Goal: Task Accomplishment & Management: Complete application form

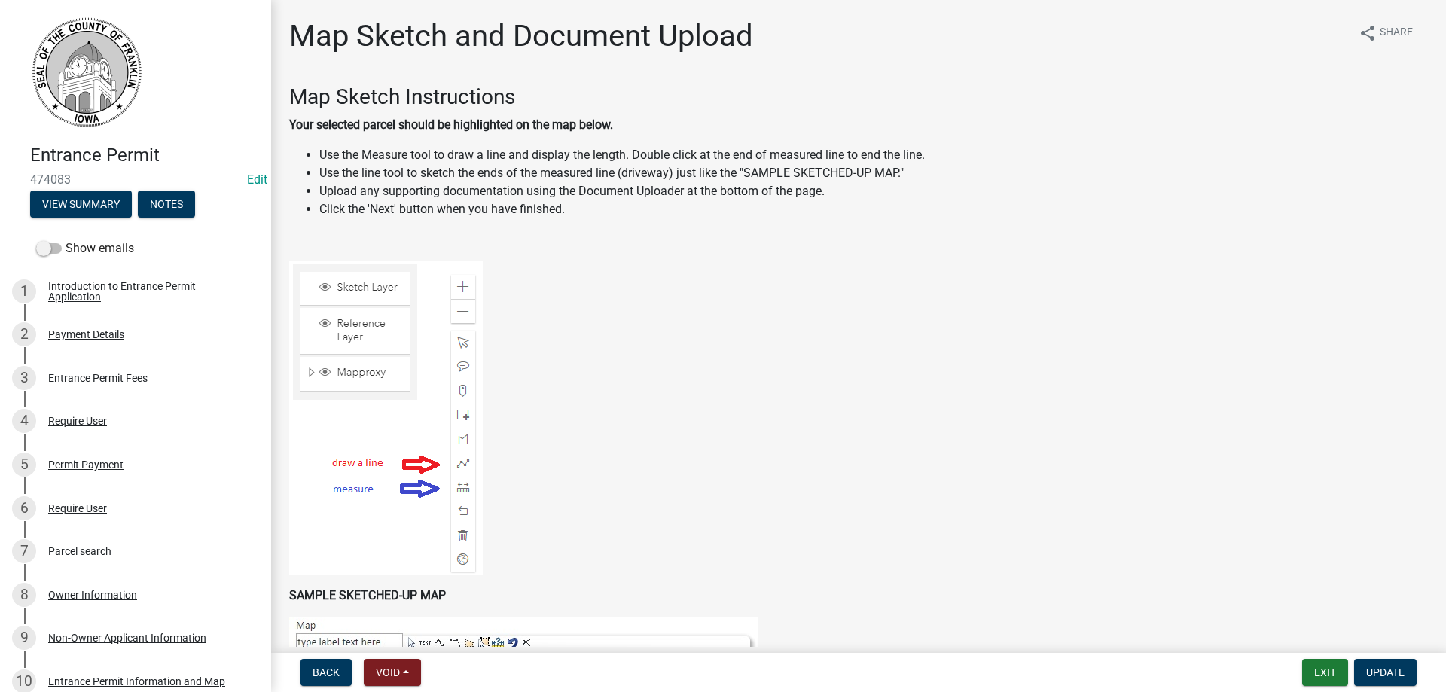
scroll to position [151, 0]
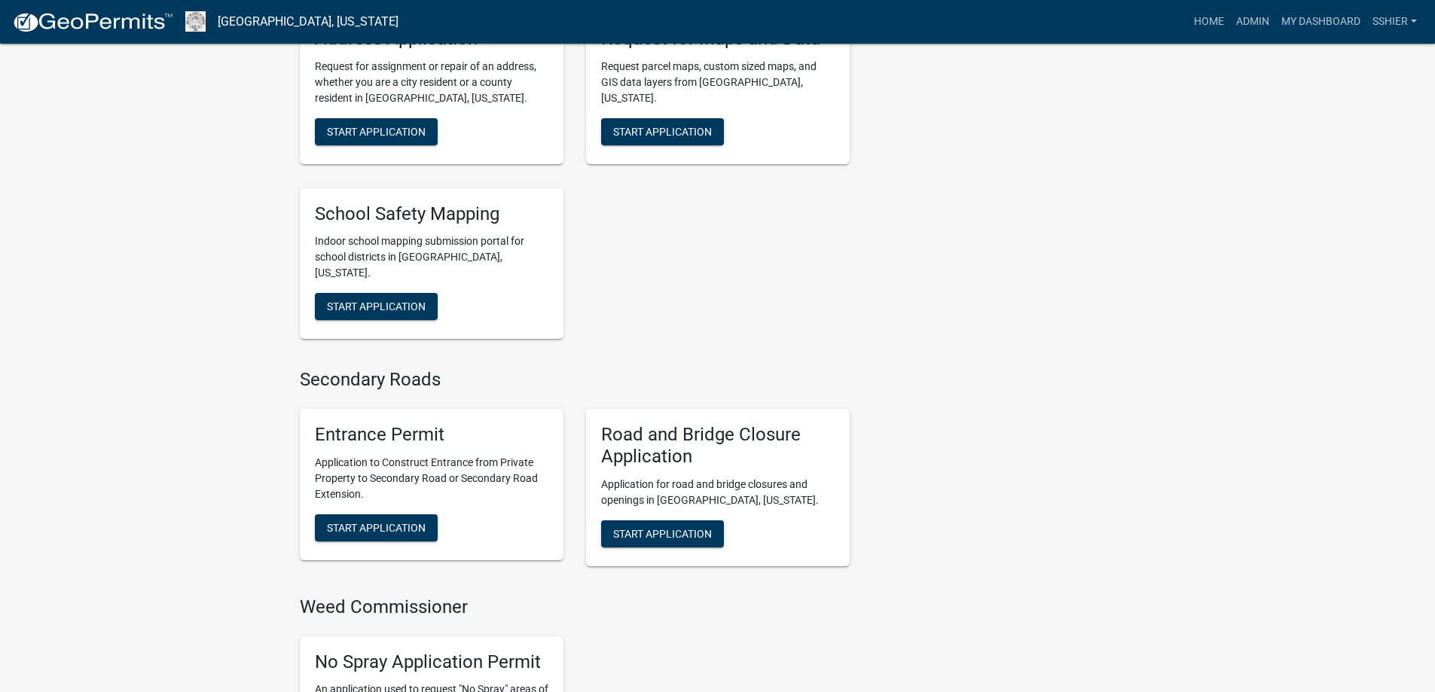
scroll to position [4218, 0]
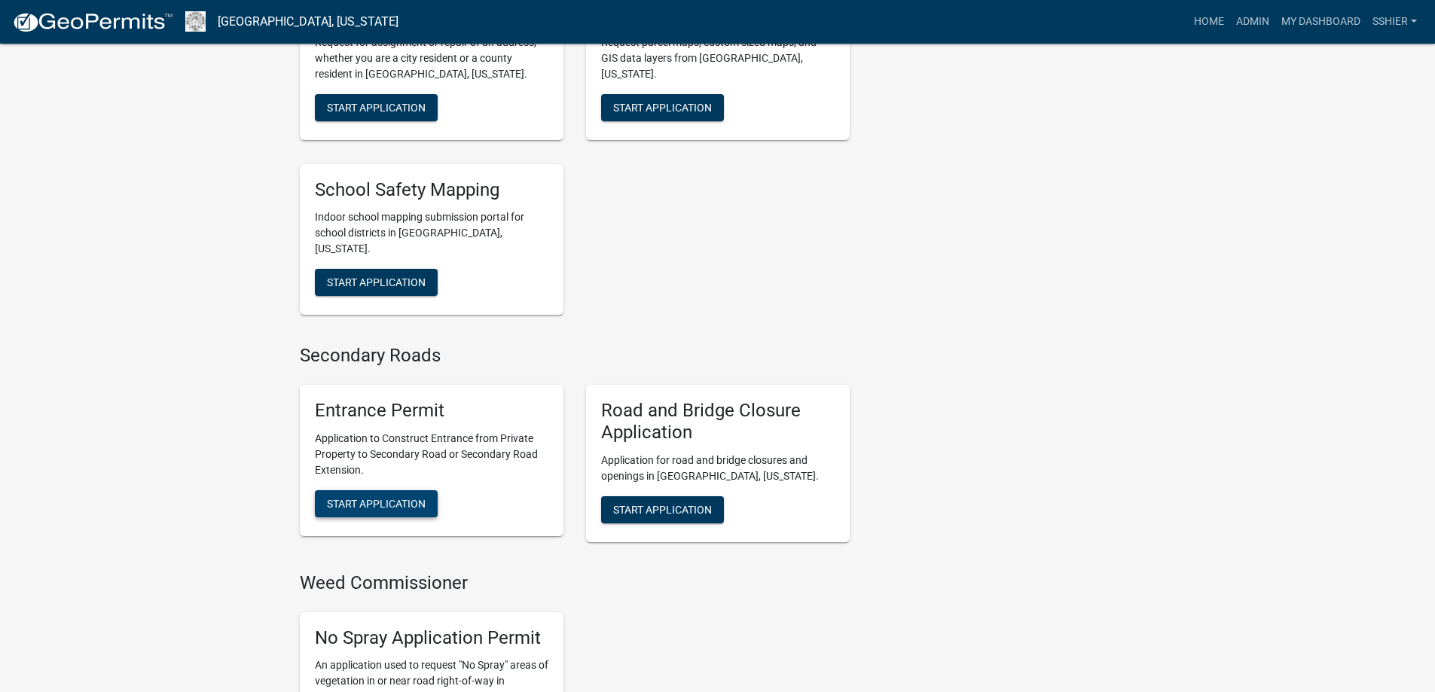
click at [386, 497] on span "Start Application" at bounding box center [376, 503] width 99 height 12
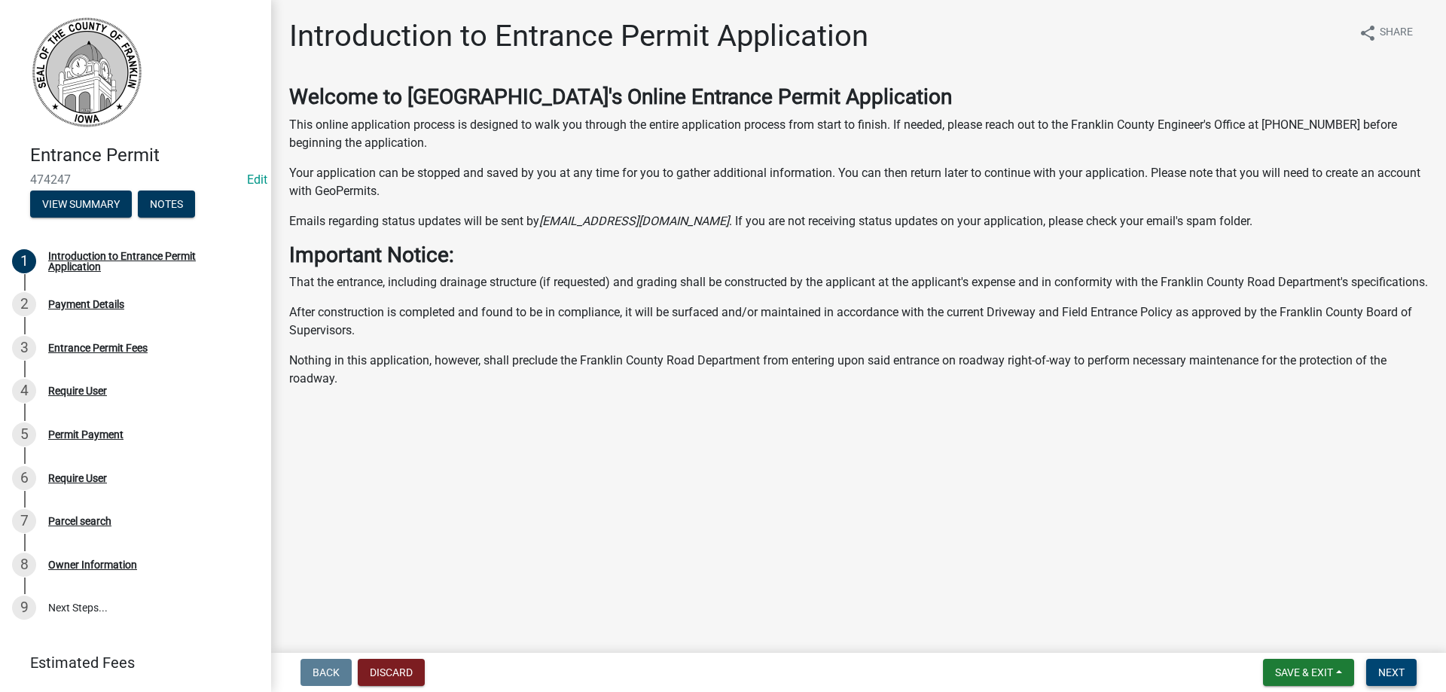
click at [1394, 670] on span "Next" at bounding box center [1391, 673] width 26 height 12
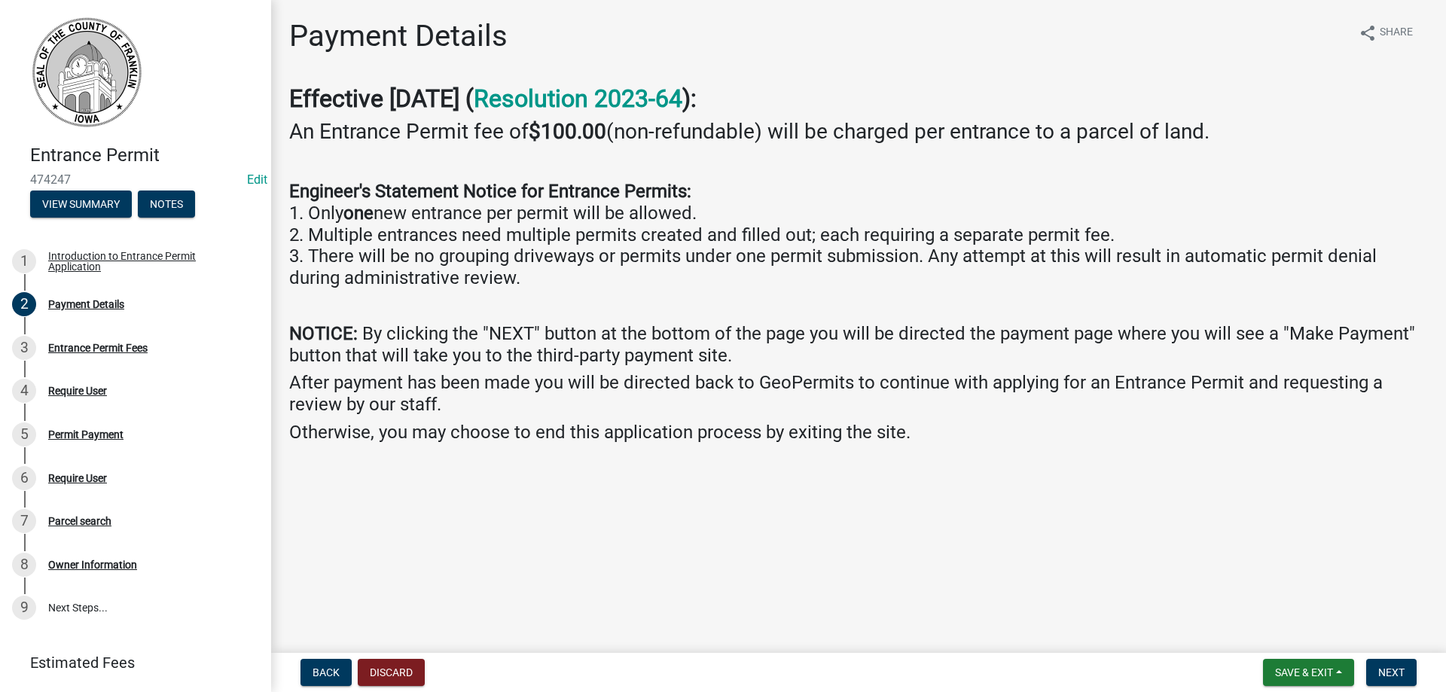
click at [1396, 657] on nav "Back Discard Save & Exit Save Save & Exit Next" at bounding box center [858, 672] width 1175 height 39
click at [1390, 668] on span "Next" at bounding box center [1391, 673] width 26 height 12
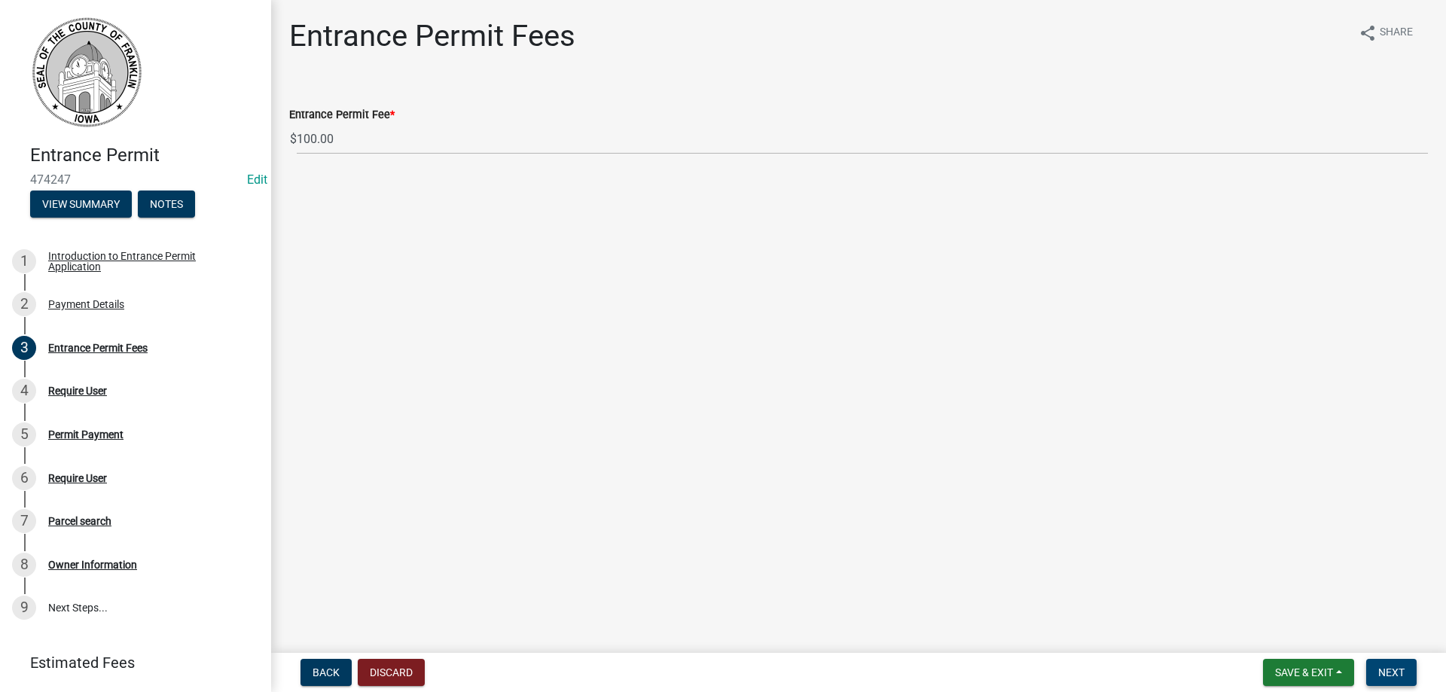
click at [1399, 675] on span "Next" at bounding box center [1391, 673] width 26 height 12
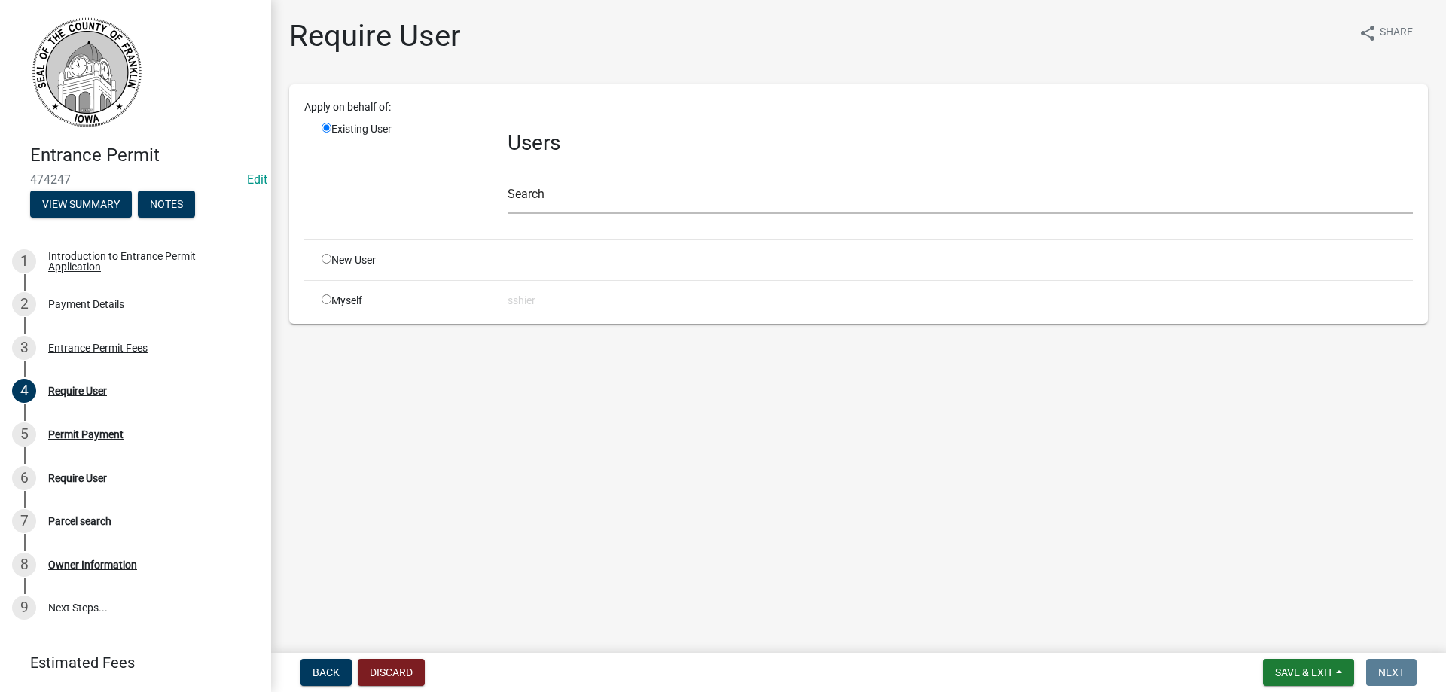
click at [325, 300] on input "radio" at bounding box center [327, 300] width 10 height 10
radio input "true"
radio input "false"
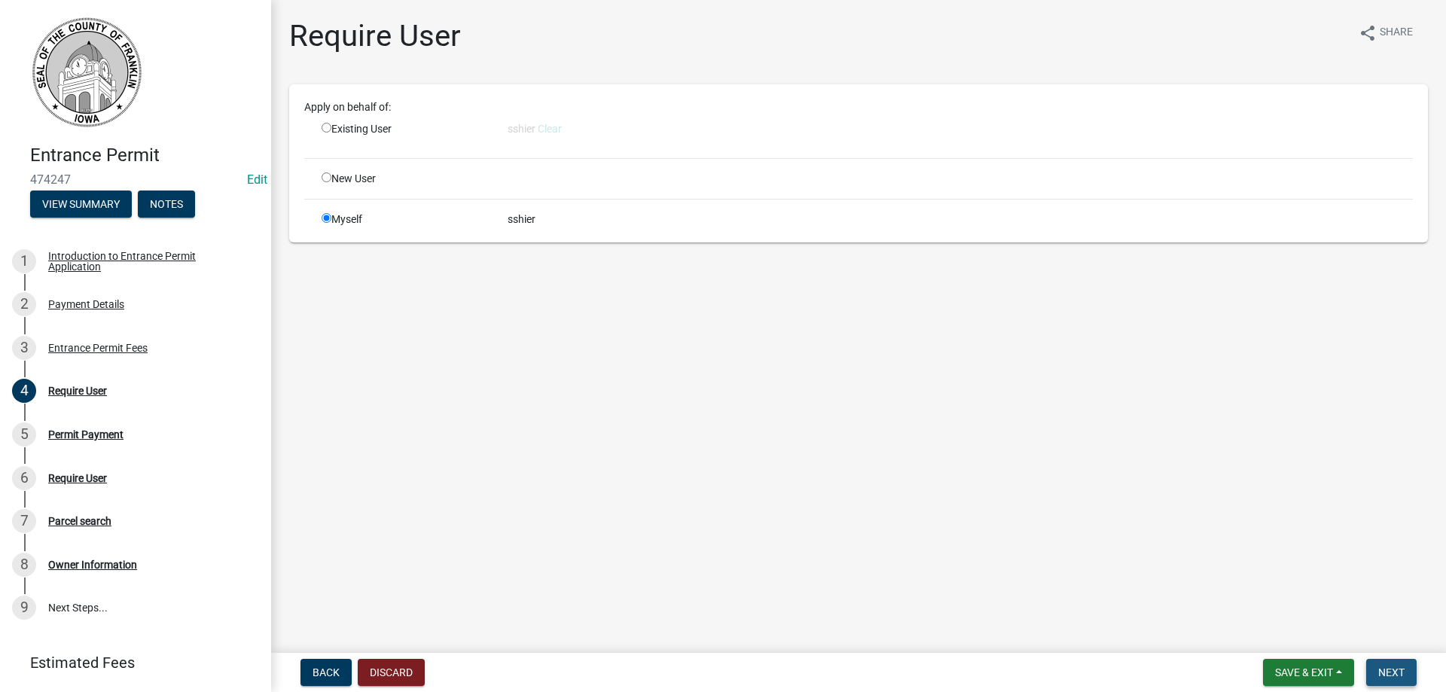
click at [1393, 670] on span "Next" at bounding box center [1391, 673] width 26 height 12
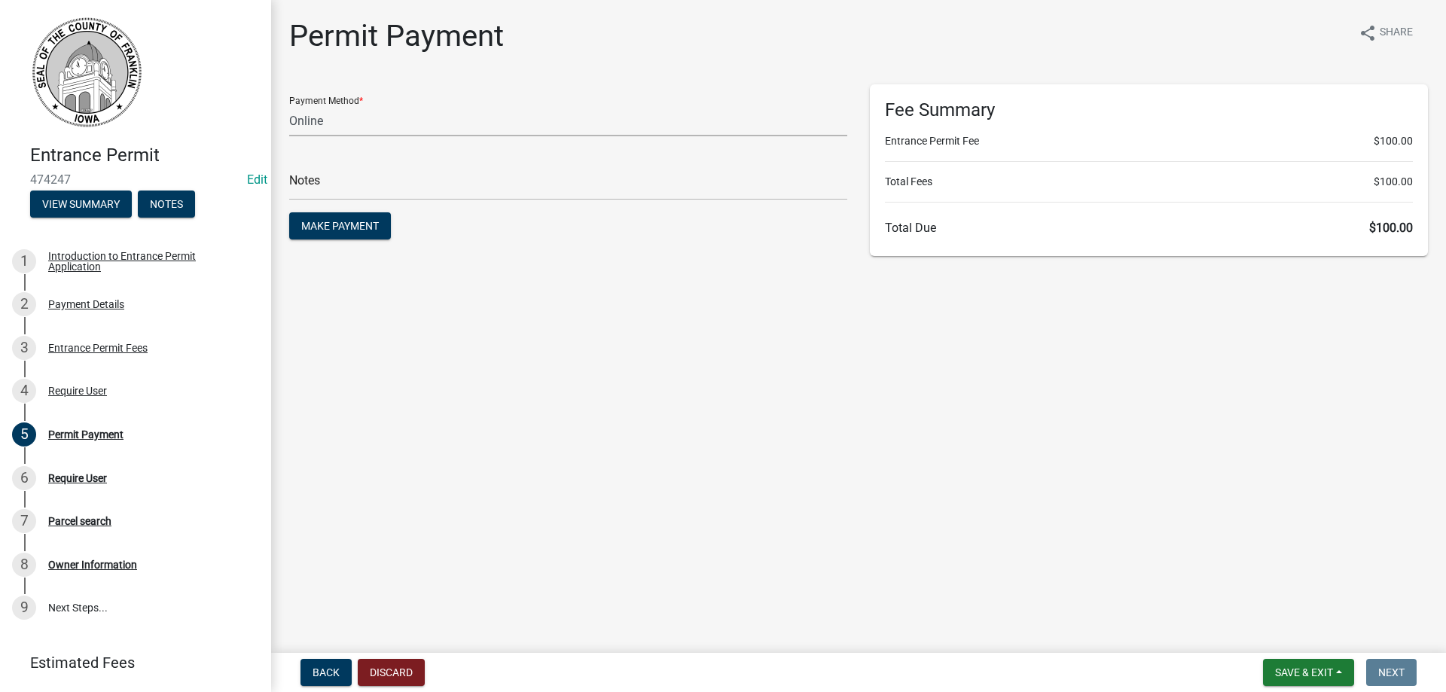
click at [356, 127] on select "Credit Card POS Check Cash Online" at bounding box center [568, 120] width 558 height 31
select select "1: 0"
click at [289, 105] on select "Credit Card POS Check Cash Online" at bounding box center [568, 120] width 558 height 31
click at [377, 224] on span "Make Payment" at bounding box center [340, 226] width 78 height 12
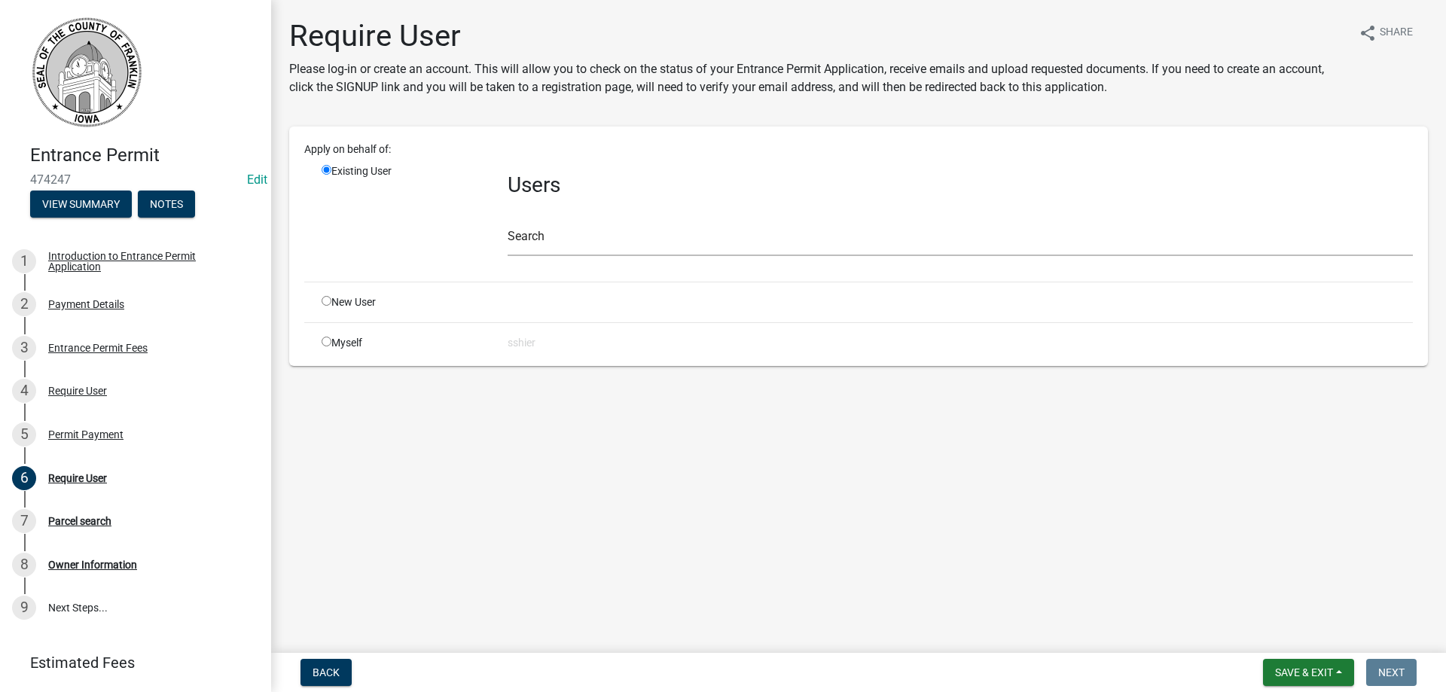
click at [323, 343] on input "radio" at bounding box center [327, 342] width 10 height 10
radio input "true"
radio input "false"
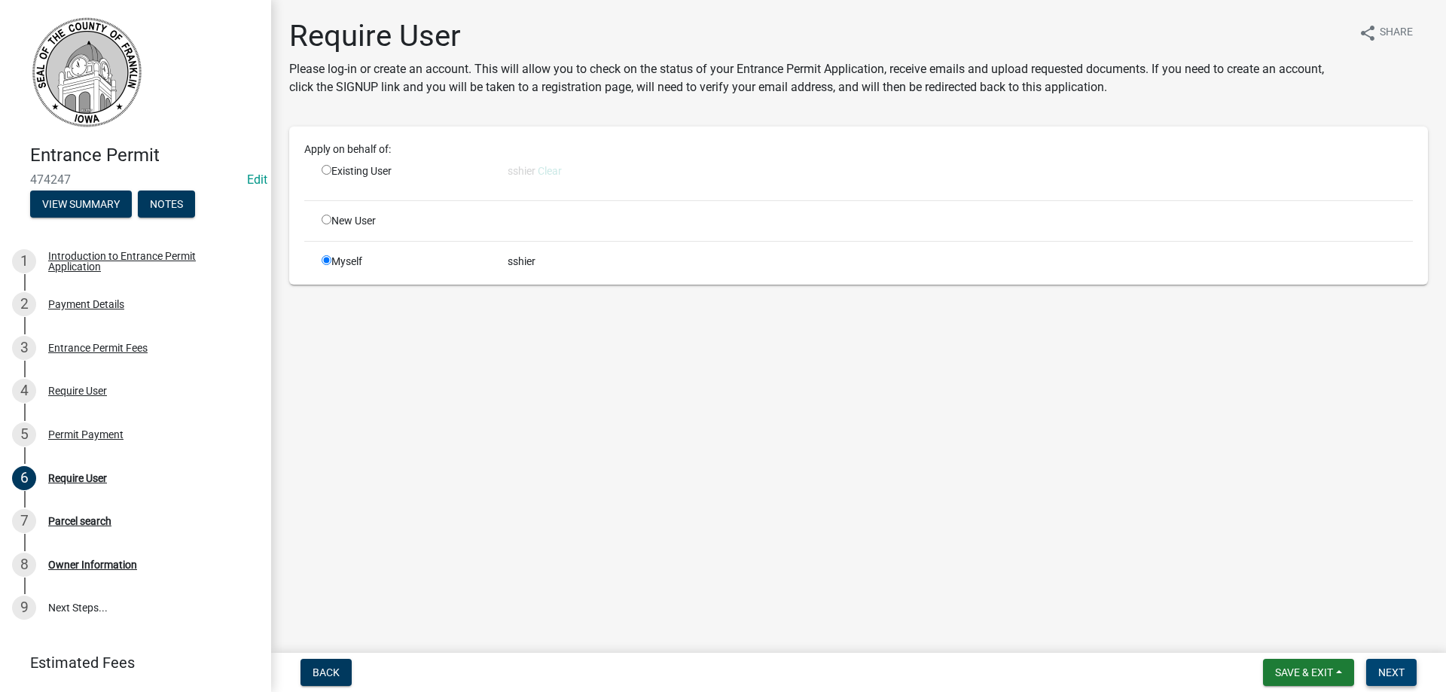
click at [1393, 667] on span "Next" at bounding box center [1391, 673] width 26 height 12
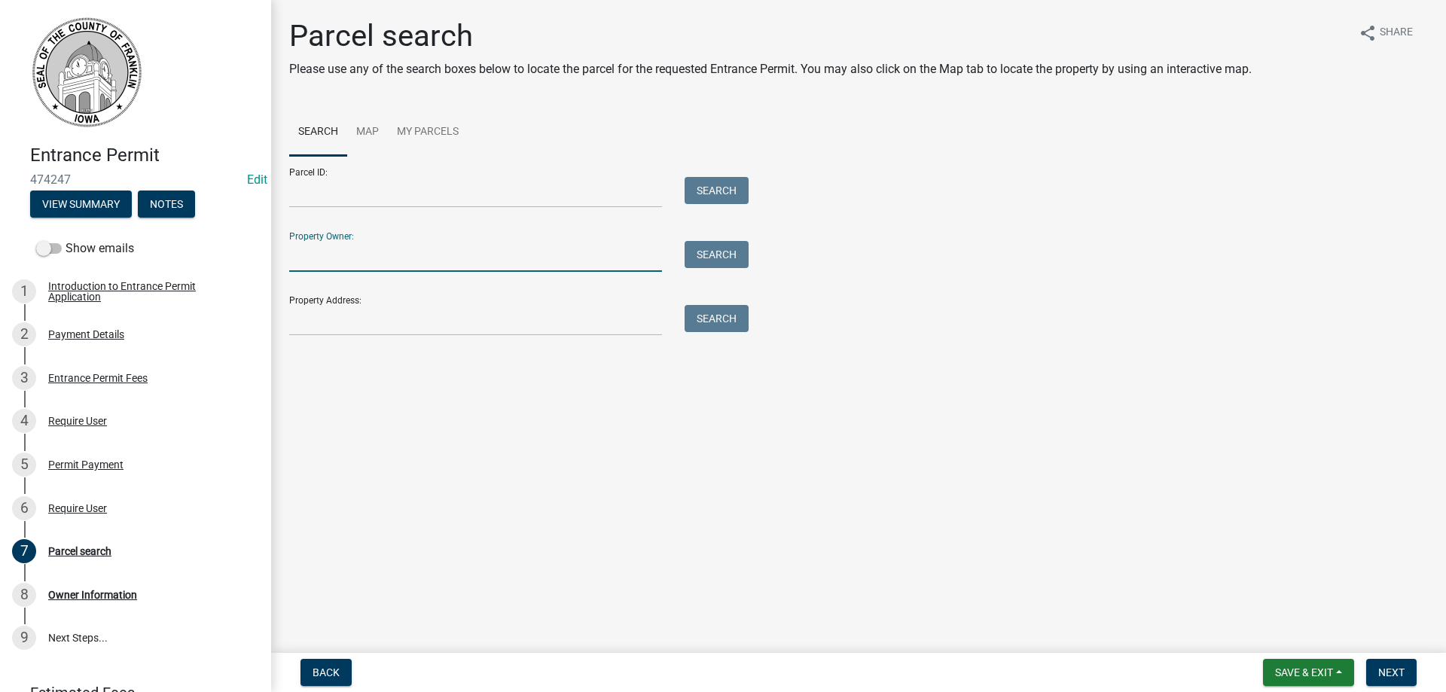
click at [351, 260] on input "Property Owner:" at bounding box center [475, 256] width 373 height 31
type input "suntkin"
drag, startPoint x: 347, startPoint y: 263, endPoint x: 267, endPoint y: 249, distance: 81.0
click at [267, 249] on div "Entrance Permit 474247 Edit View Summary Notes Show emails 1 Introduction to En…" at bounding box center [723, 346] width 1446 height 692
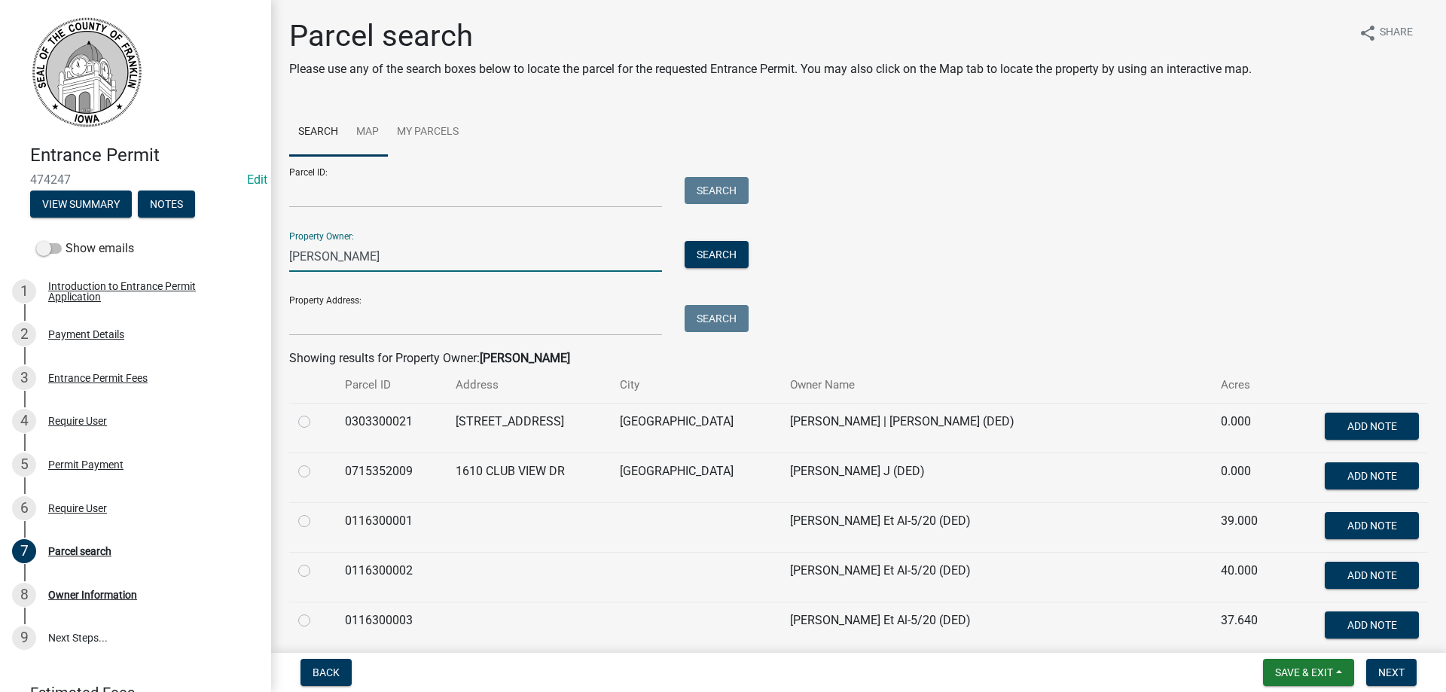
type input "suntken"
click at [365, 130] on link "Map" at bounding box center [367, 132] width 41 height 48
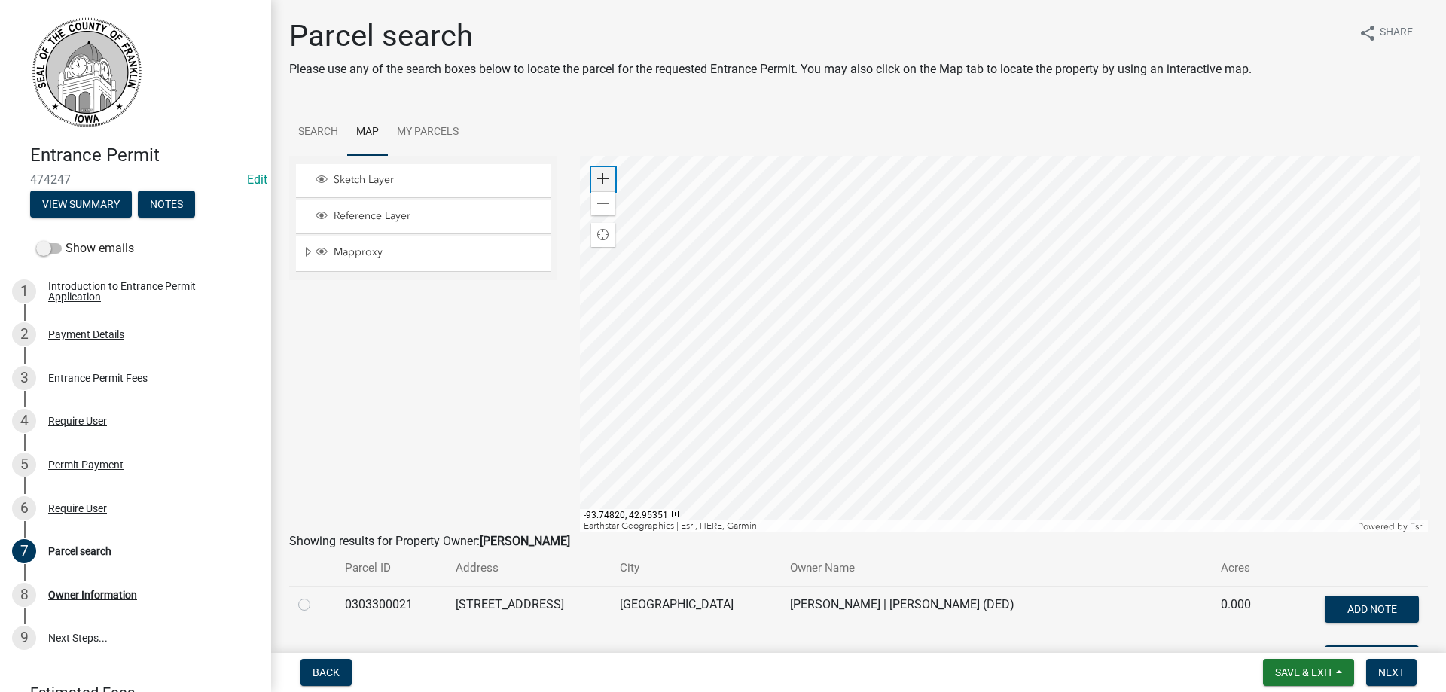
click at [592, 169] on div "Zoom in" at bounding box center [603, 179] width 24 height 24
click at [599, 176] on span at bounding box center [603, 179] width 12 height 12
click at [987, 490] on div at bounding box center [1004, 344] width 849 height 377
click at [599, 175] on span at bounding box center [603, 179] width 12 height 12
click at [995, 362] on div at bounding box center [1004, 344] width 849 height 377
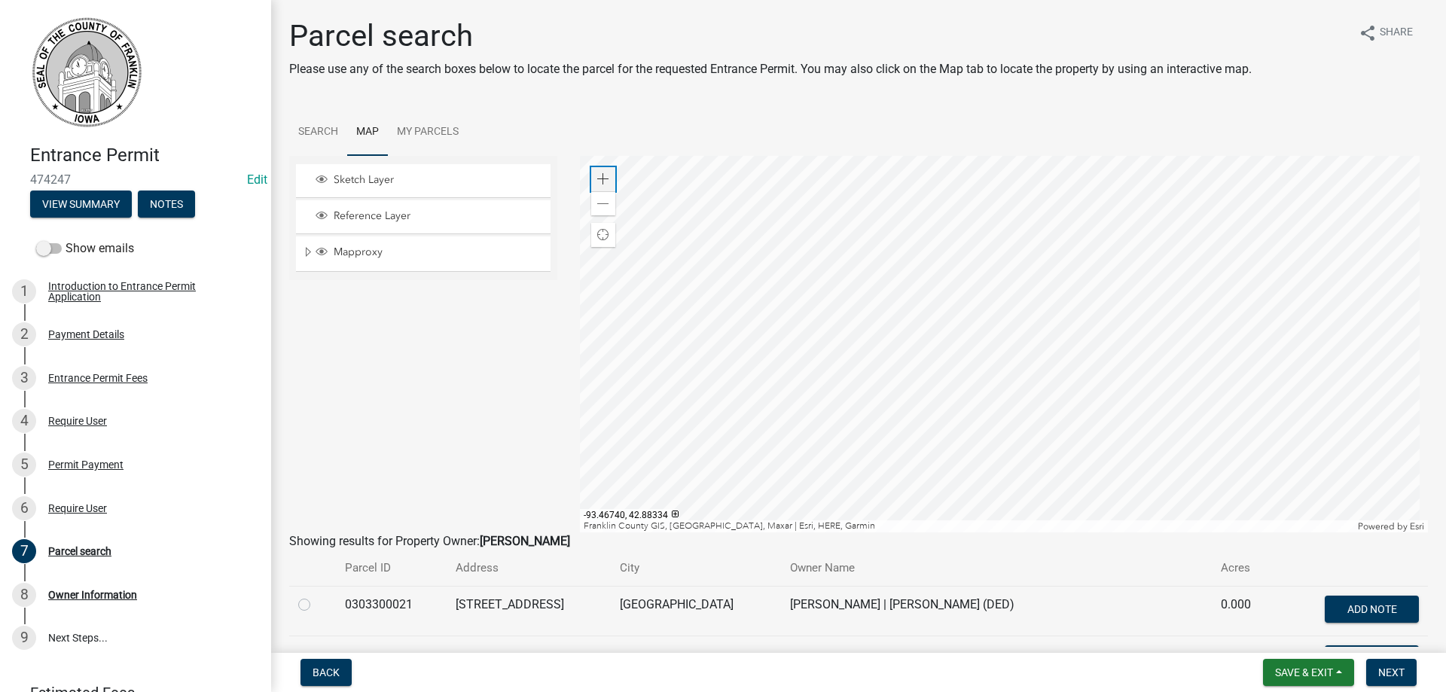
click at [600, 178] on span at bounding box center [603, 179] width 12 height 12
click at [1098, 264] on div at bounding box center [1004, 344] width 849 height 377
click at [600, 180] on span at bounding box center [603, 179] width 12 height 12
click at [960, 224] on div at bounding box center [1004, 344] width 849 height 377
click at [791, 239] on div at bounding box center [1004, 344] width 849 height 377
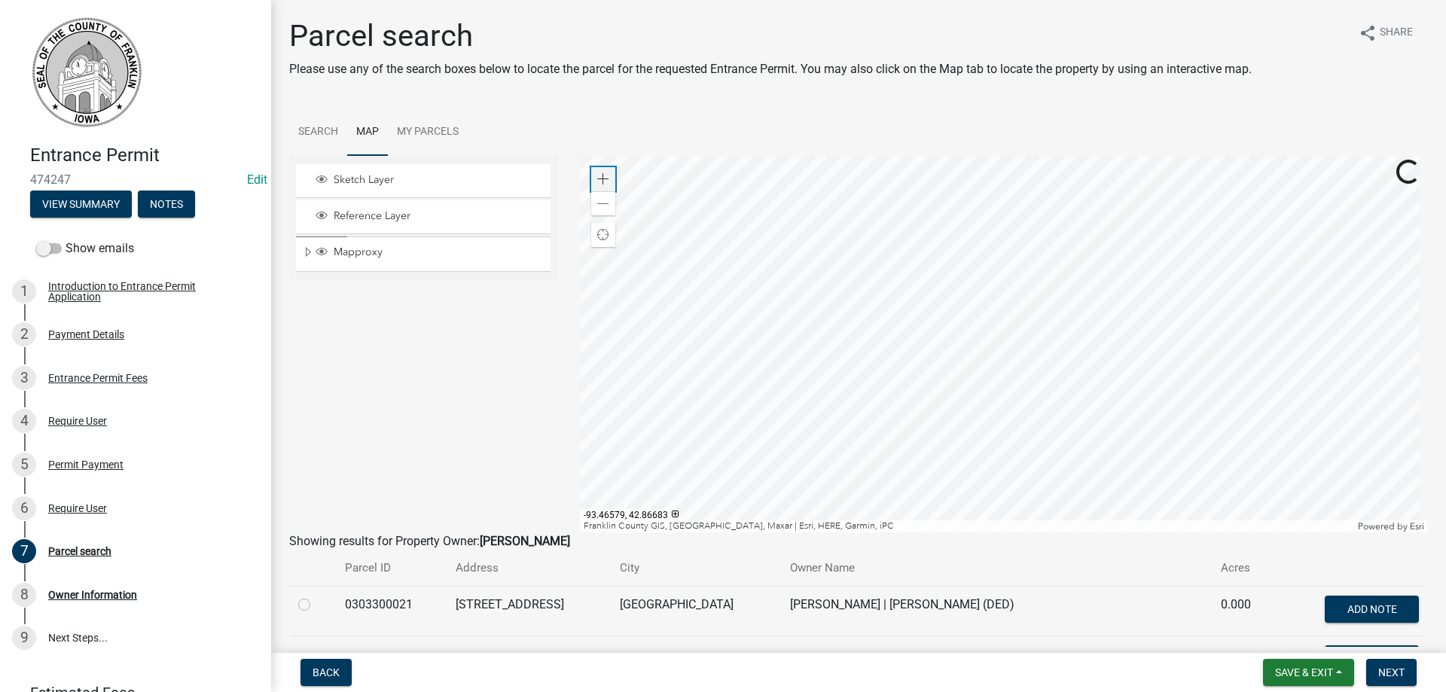
click at [597, 179] on span at bounding box center [603, 179] width 12 height 12
click at [924, 338] on div at bounding box center [1004, 344] width 849 height 377
click at [601, 200] on span at bounding box center [603, 204] width 12 height 12
click at [844, 505] on div at bounding box center [1004, 344] width 849 height 377
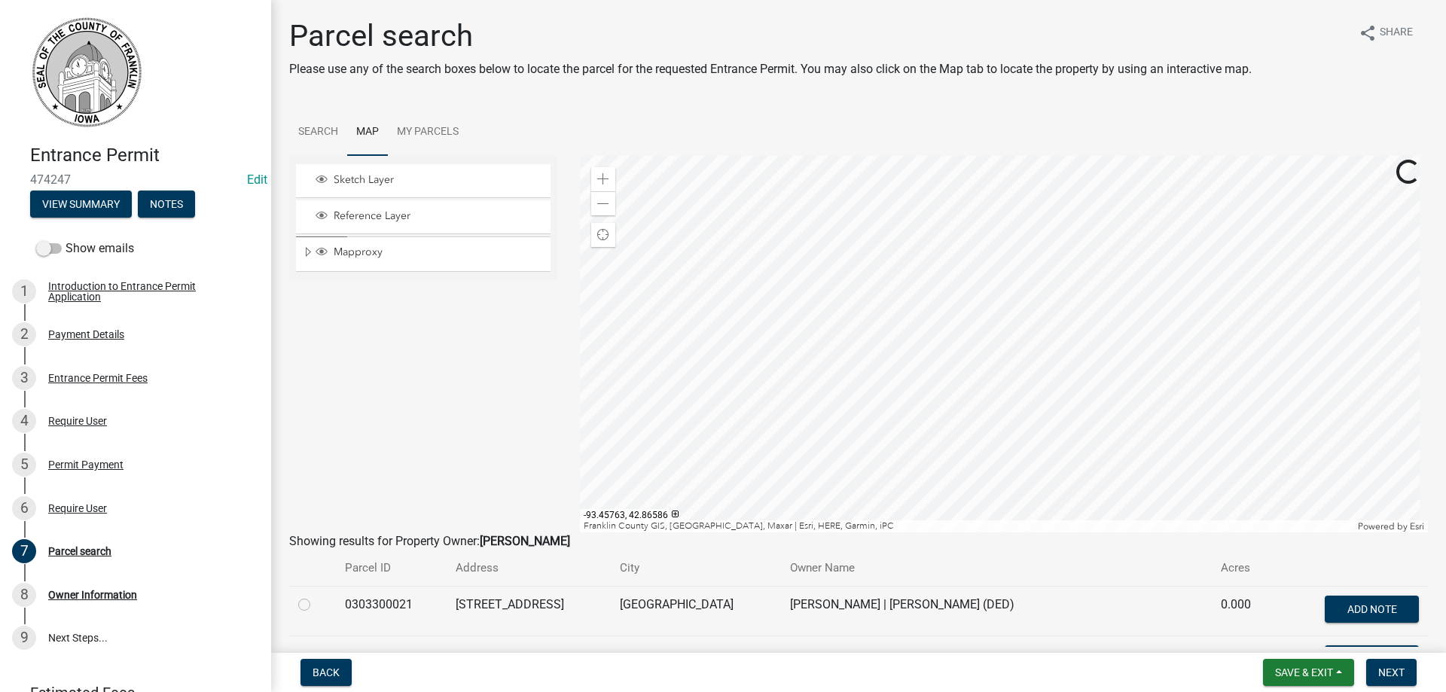
click at [686, 208] on div at bounding box center [1004, 344] width 849 height 377
click at [963, 432] on div at bounding box center [1004, 344] width 849 height 377
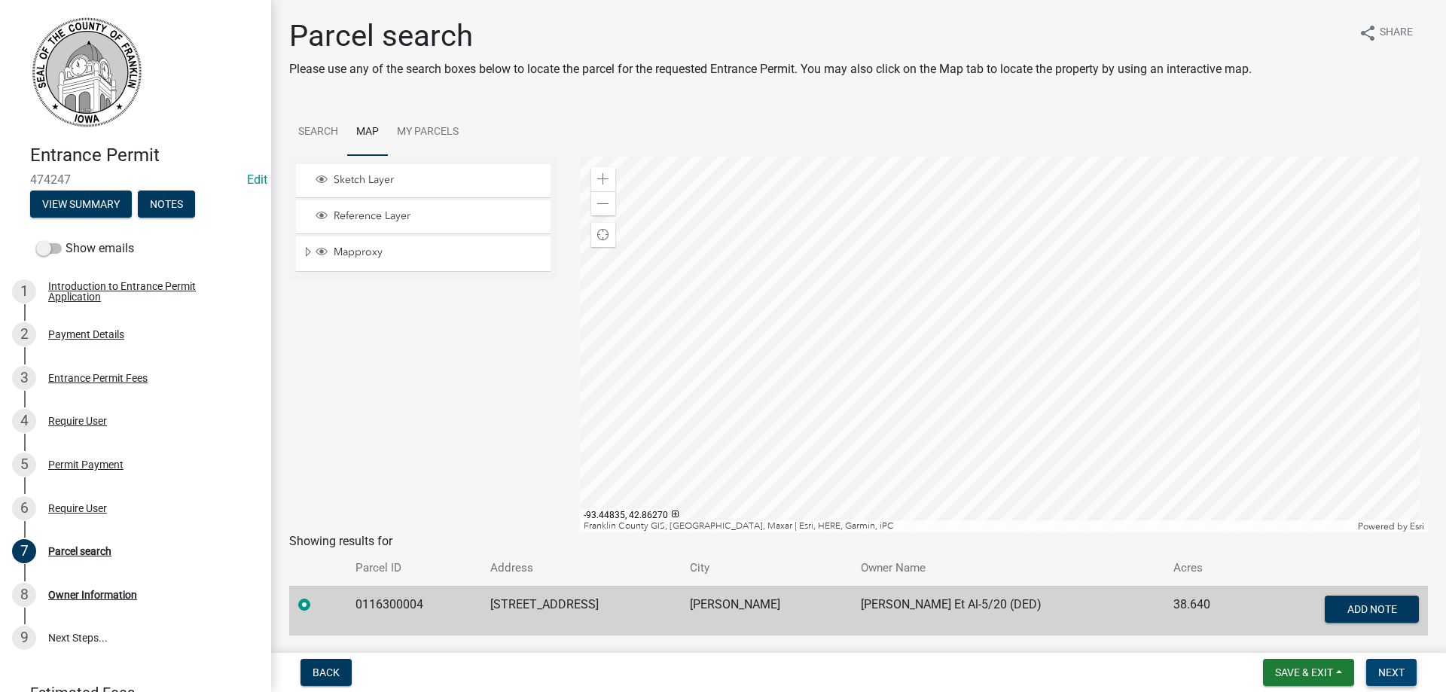
click at [1403, 670] on span "Next" at bounding box center [1391, 673] width 26 height 12
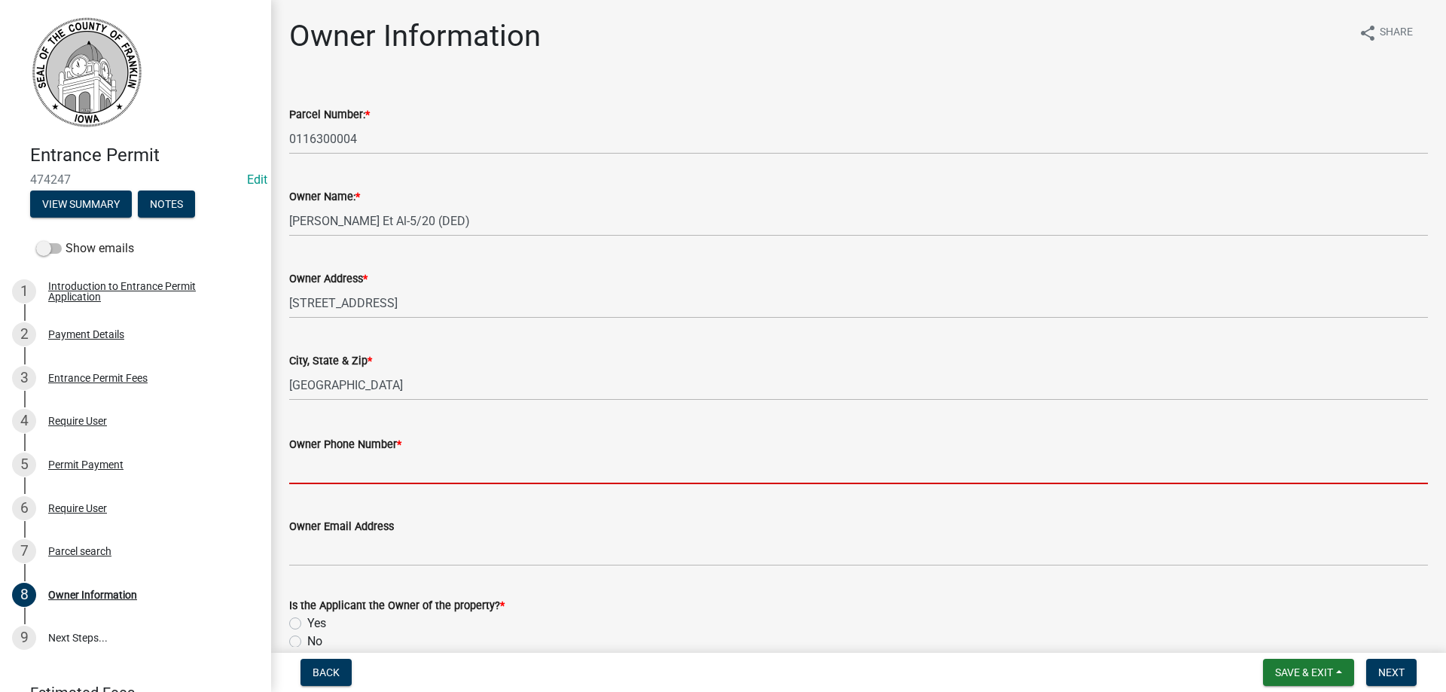
click at [392, 466] on input "Owner Phone Number *" at bounding box center [858, 468] width 1139 height 31
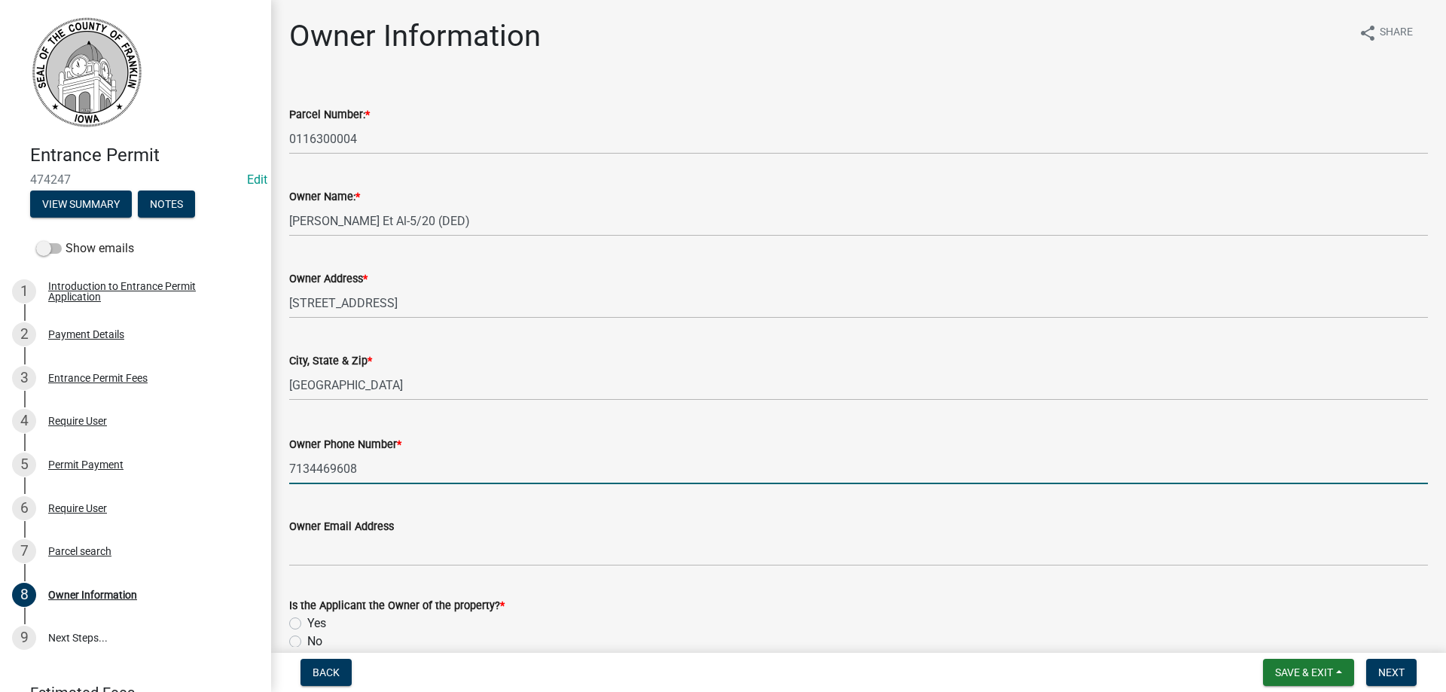
scroll to position [76, 0]
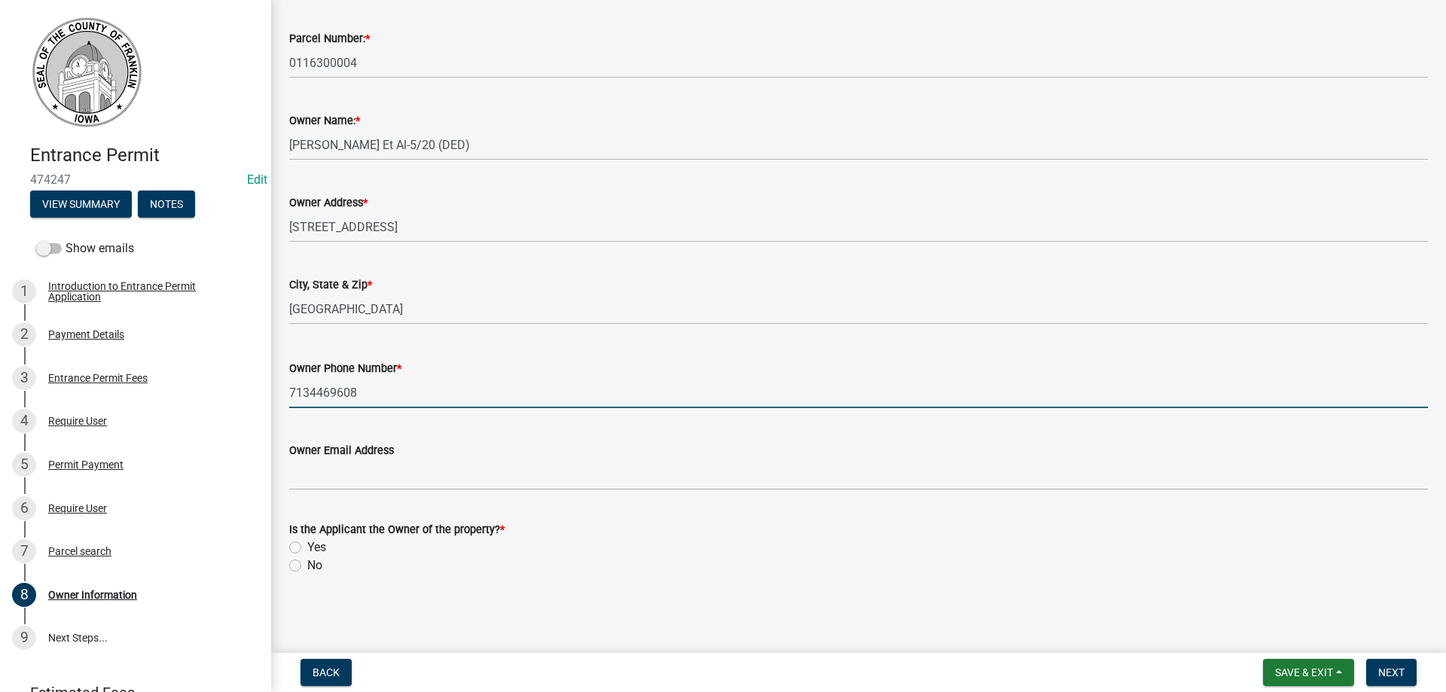
type input "7134469608"
click at [307, 548] on label "Yes" at bounding box center [316, 548] width 19 height 18
click at [307, 548] on input "Yes" at bounding box center [312, 544] width 10 height 10
radio input "true"
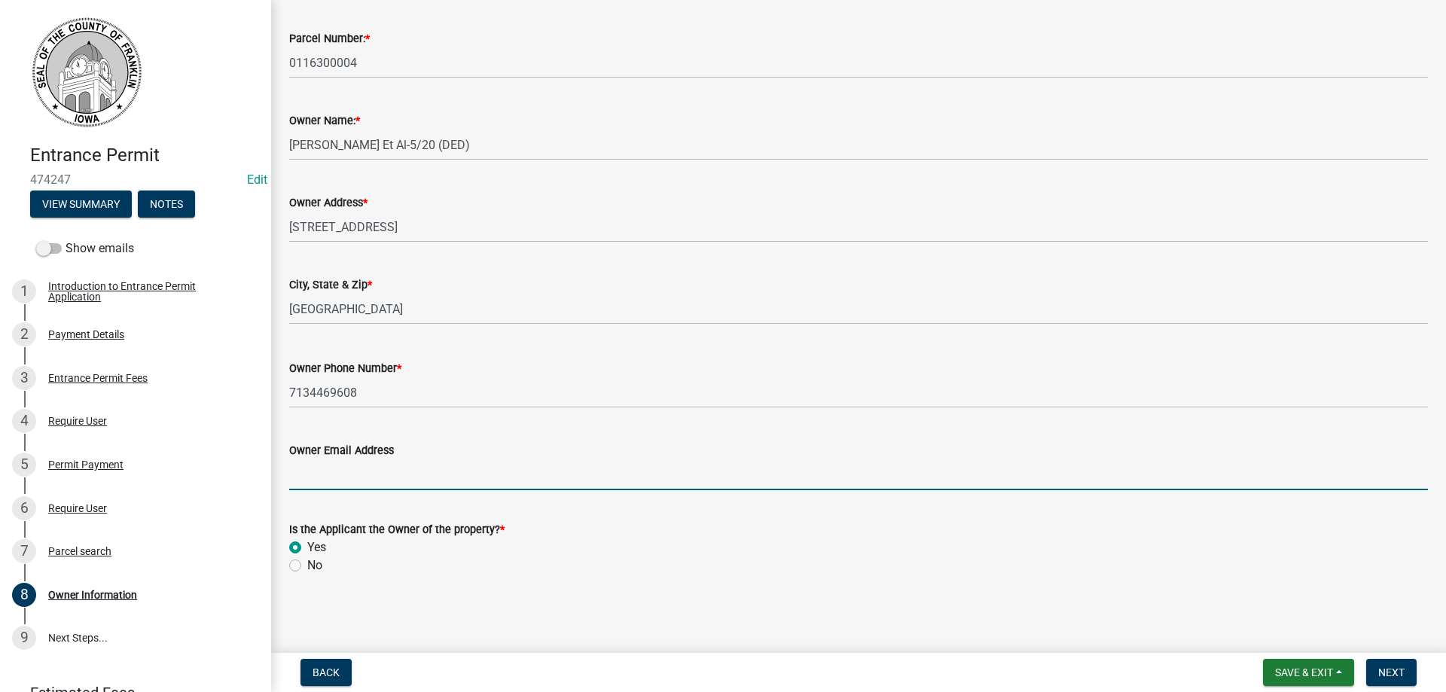
click at [330, 481] on input "Owner Email Address" at bounding box center [858, 474] width 1139 height 31
type input "rjsuntken@gmail.com"
click at [1403, 670] on span "Next" at bounding box center [1391, 673] width 26 height 12
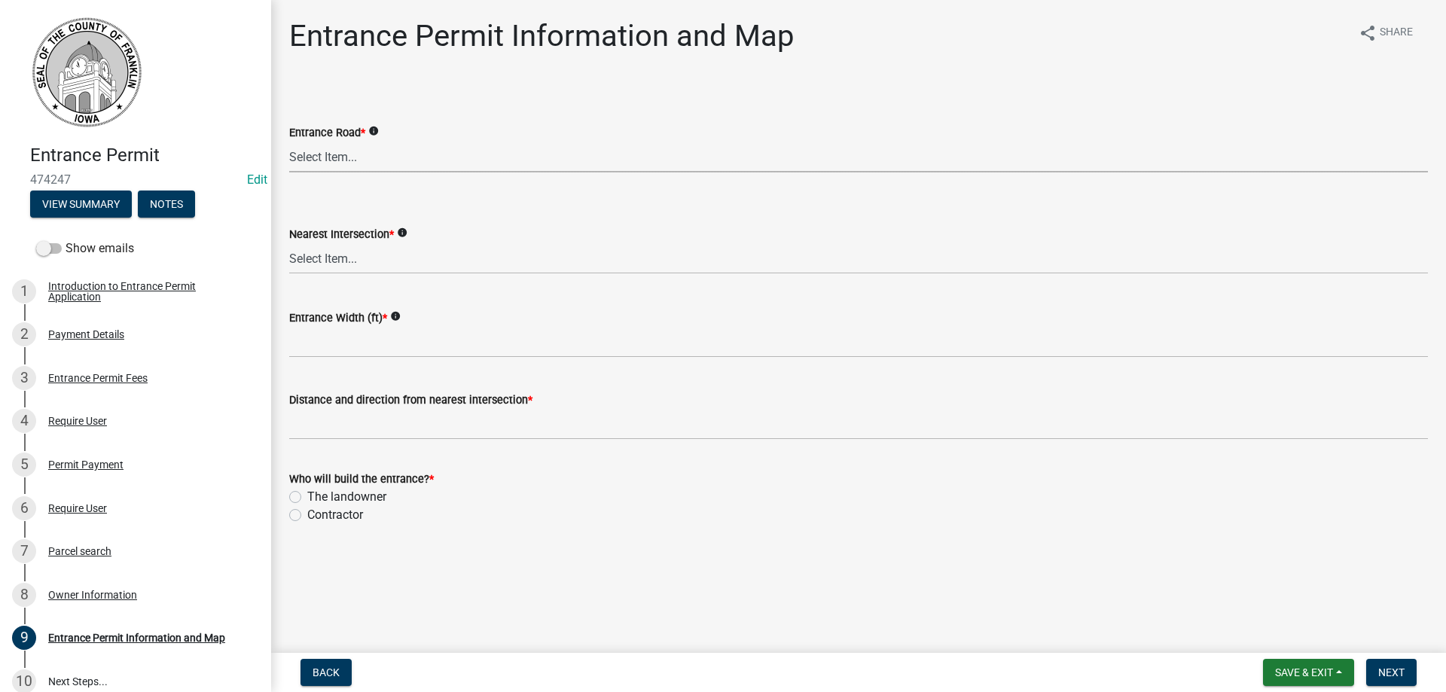
click at [323, 160] on select "Select Item... 25th St 30th St 35th St 40th St 45th St 50th St 55th St 60th St …" at bounding box center [858, 157] width 1139 height 31
click at [289, 142] on select "Select Item... 25th St 30th St 35th St 40th St 45th St 50th St 55th St 60th St …" at bounding box center [858, 157] width 1139 height 31
select select "4fd47e64-213d-4a84-883f-3f975b3c9575"
click at [320, 263] on select "Select Item... 25th St 30th St 35th St 40th St 45th St 50th St 55th St 60th St …" at bounding box center [858, 258] width 1139 height 31
click at [289, 243] on select "Select Item... 25th St 30th St 35th St 40th St 45th St 50th St 55th St 60th St …" at bounding box center [858, 258] width 1139 height 31
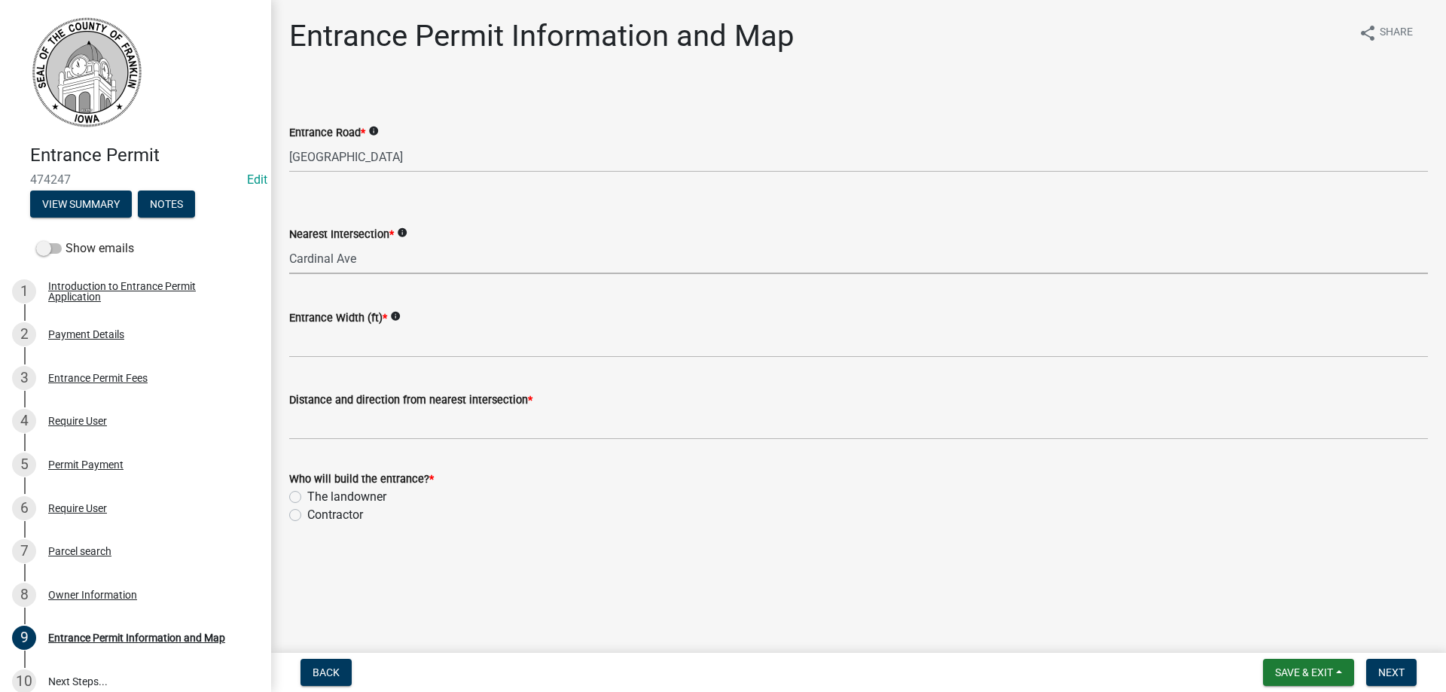
select select "75ea36f7-ccd3-4492-836f-a0d3661016ed"
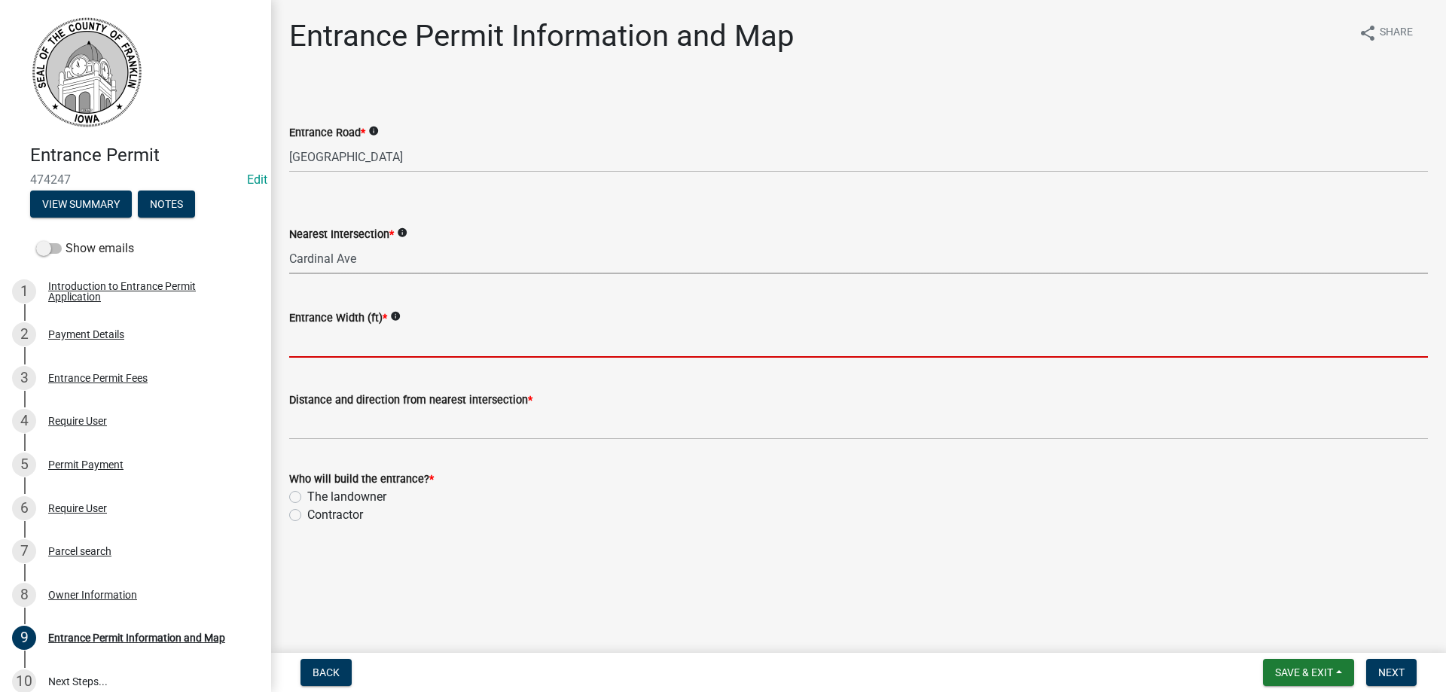
click at [308, 346] on input "Entrance Width (ft) *" at bounding box center [858, 342] width 1139 height 31
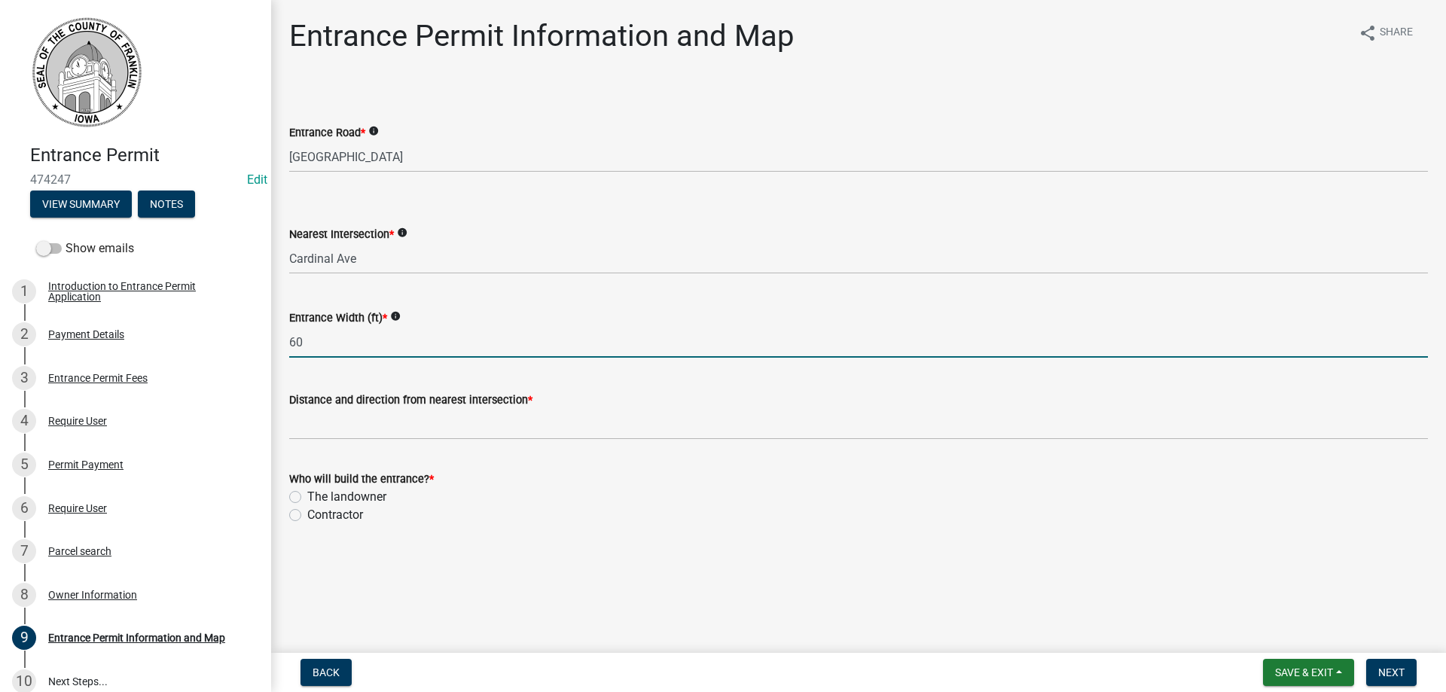
type input "60"
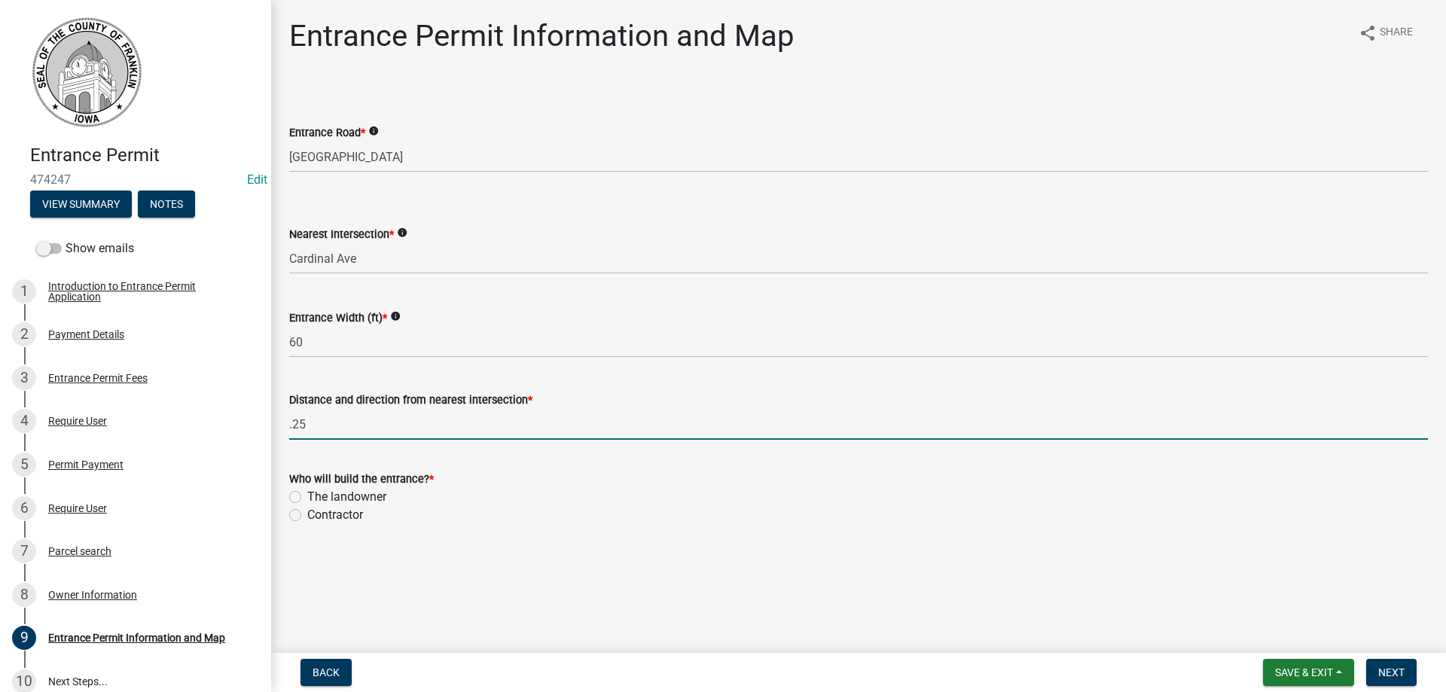
type input ".25"
click at [307, 498] on label "The landowner" at bounding box center [346, 497] width 79 height 18
click at [307, 498] on input "The landowner" at bounding box center [312, 493] width 10 height 10
radio input "true"
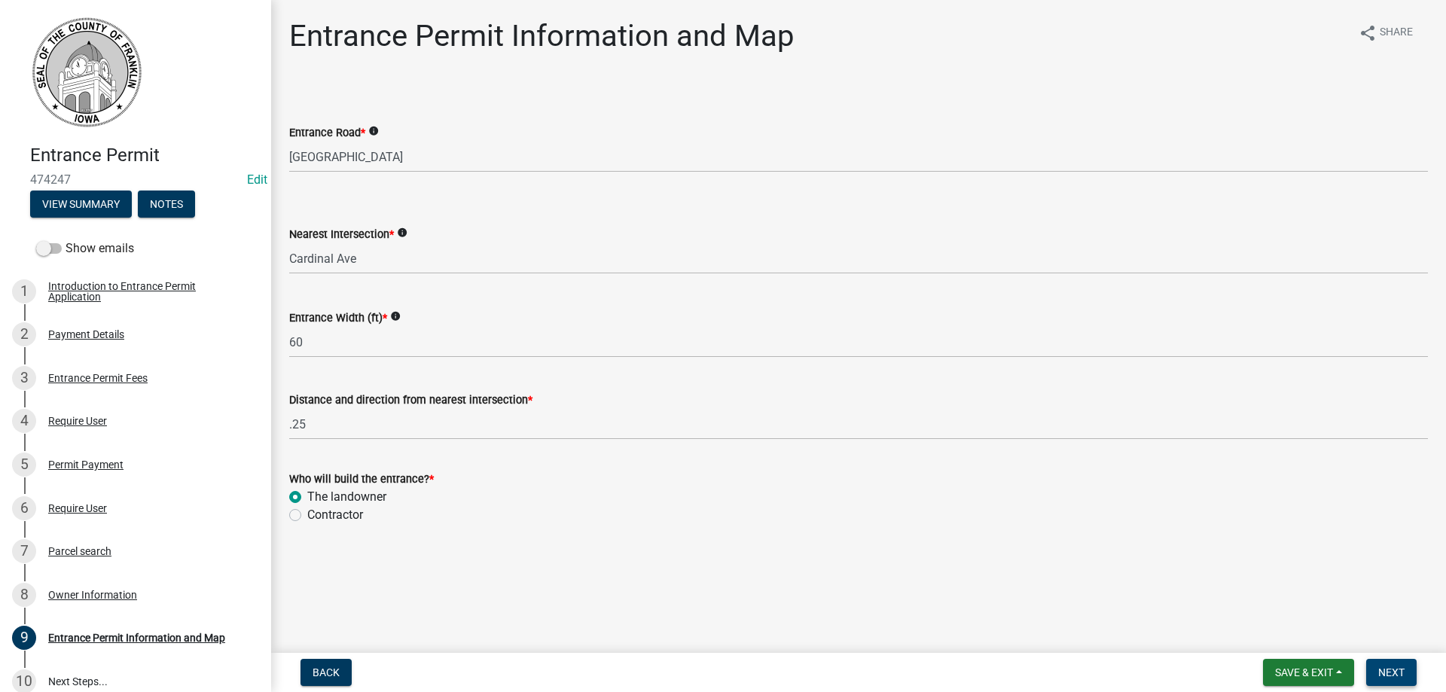
click at [1380, 667] on span "Next" at bounding box center [1391, 673] width 26 height 12
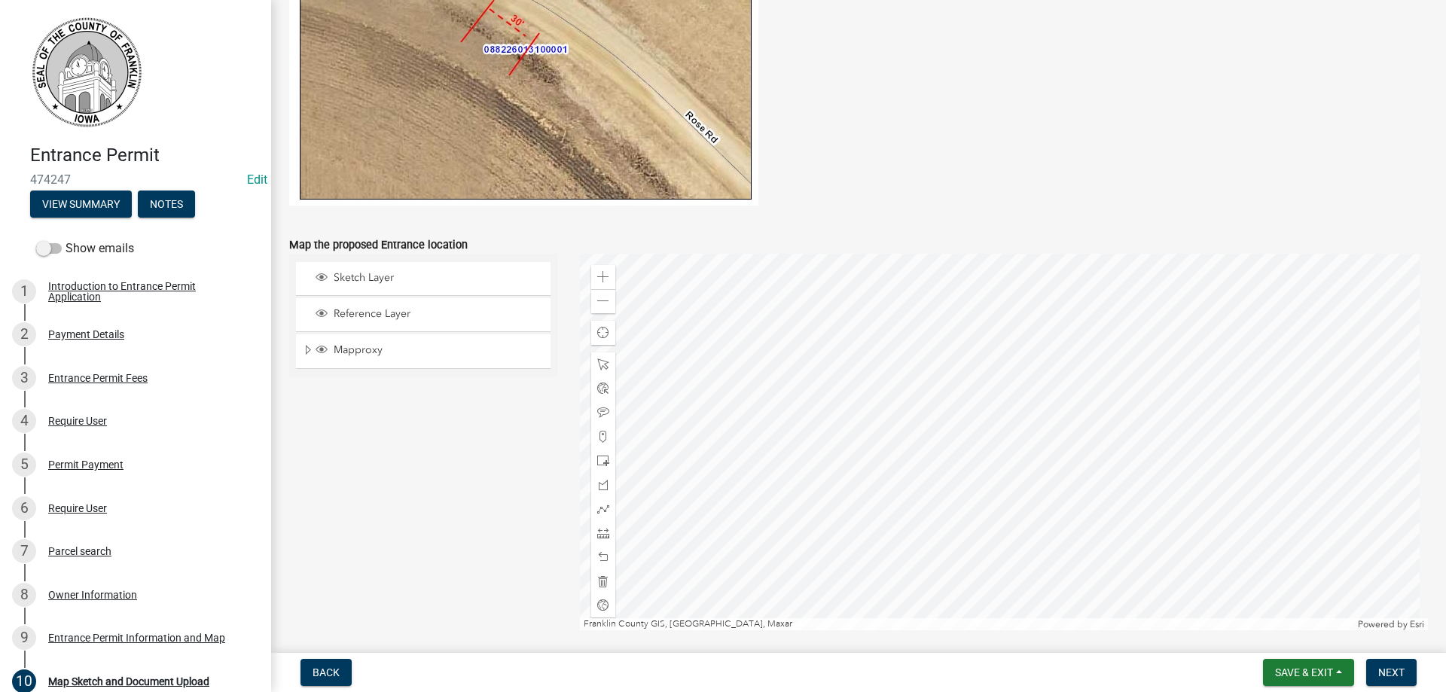
scroll to position [829, 0]
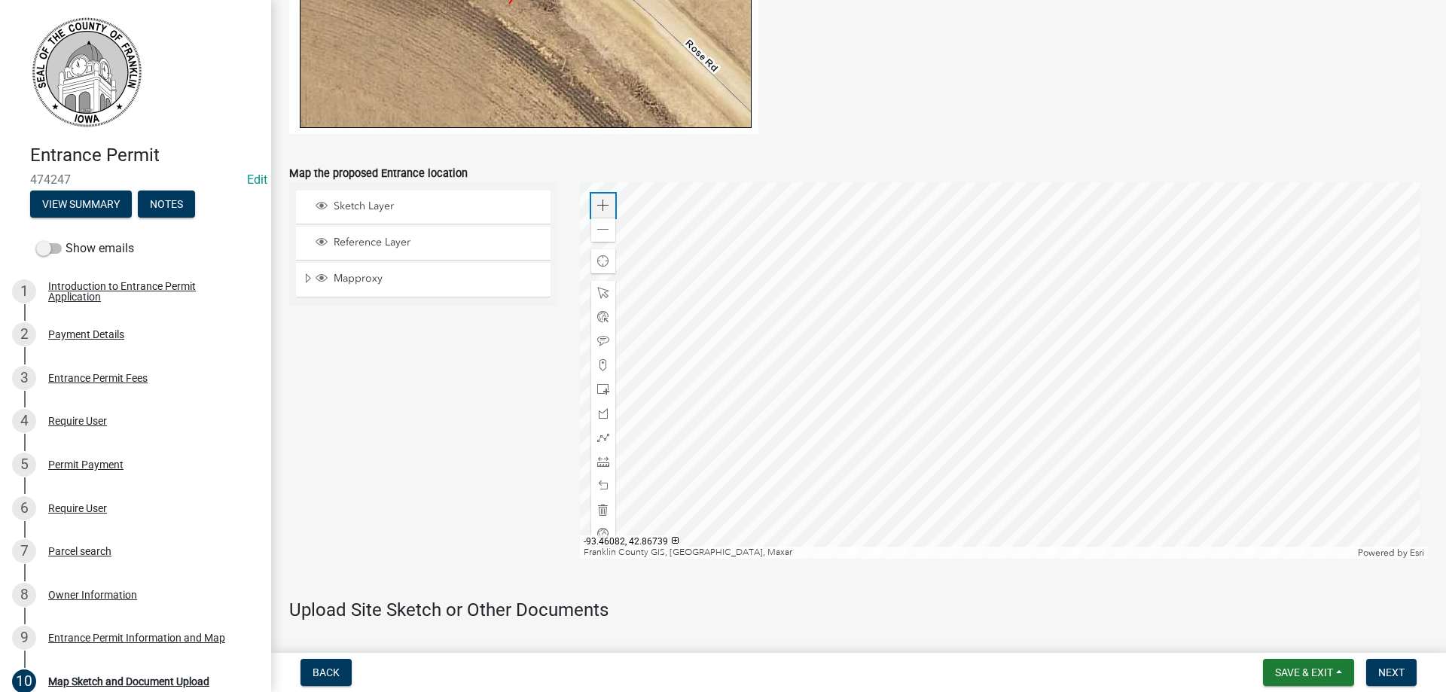
click at [597, 205] on span at bounding box center [603, 206] width 12 height 12
click at [867, 182] on div at bounding box center [1004, 370] width 849 height 377
click at [597, 435] on span at bounding box center [603, 438] width 12 height 12
click at [804, 395] on div at bounding box center [1004, 370] width 849 height 377
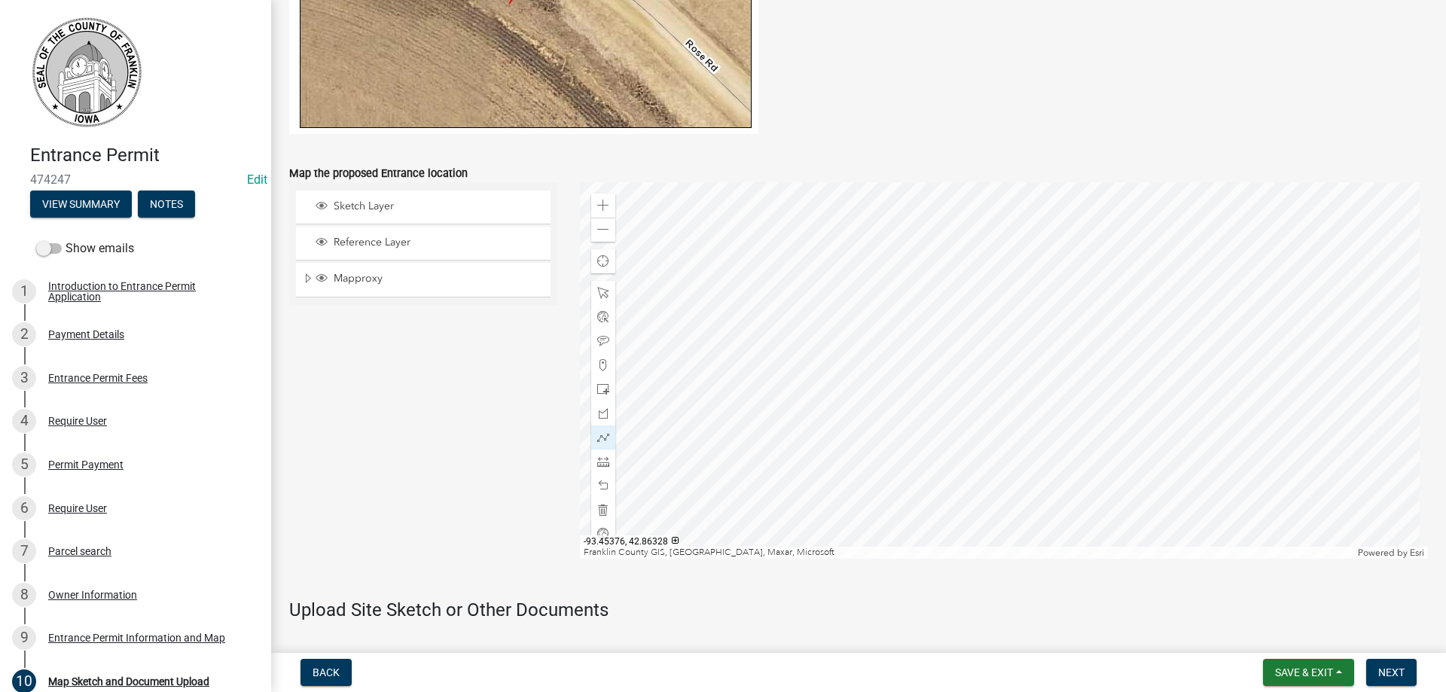
click at [804, 395] on div at bounding box center [1004, 370] width 849 height 377
click at [850, 396] on div at bounding box center [1004, 370] width 849 height 377
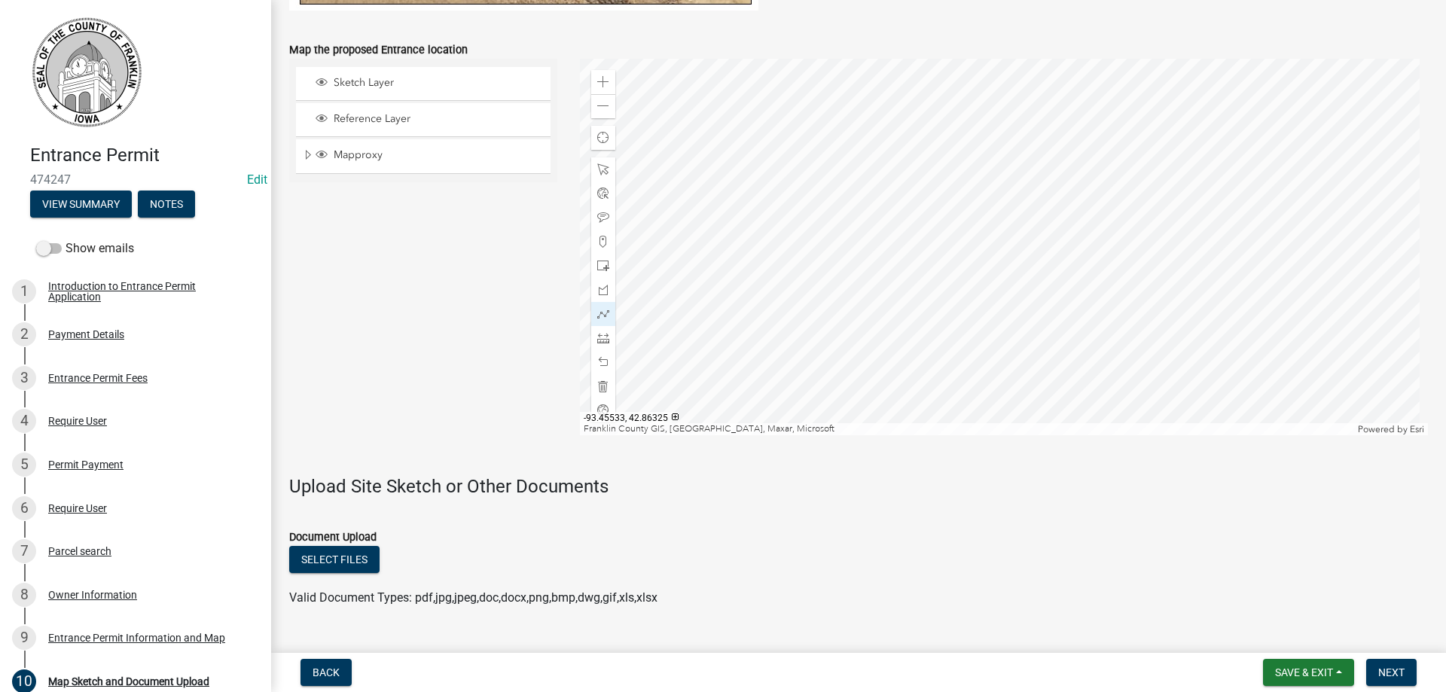
scroll to position [984, 0]
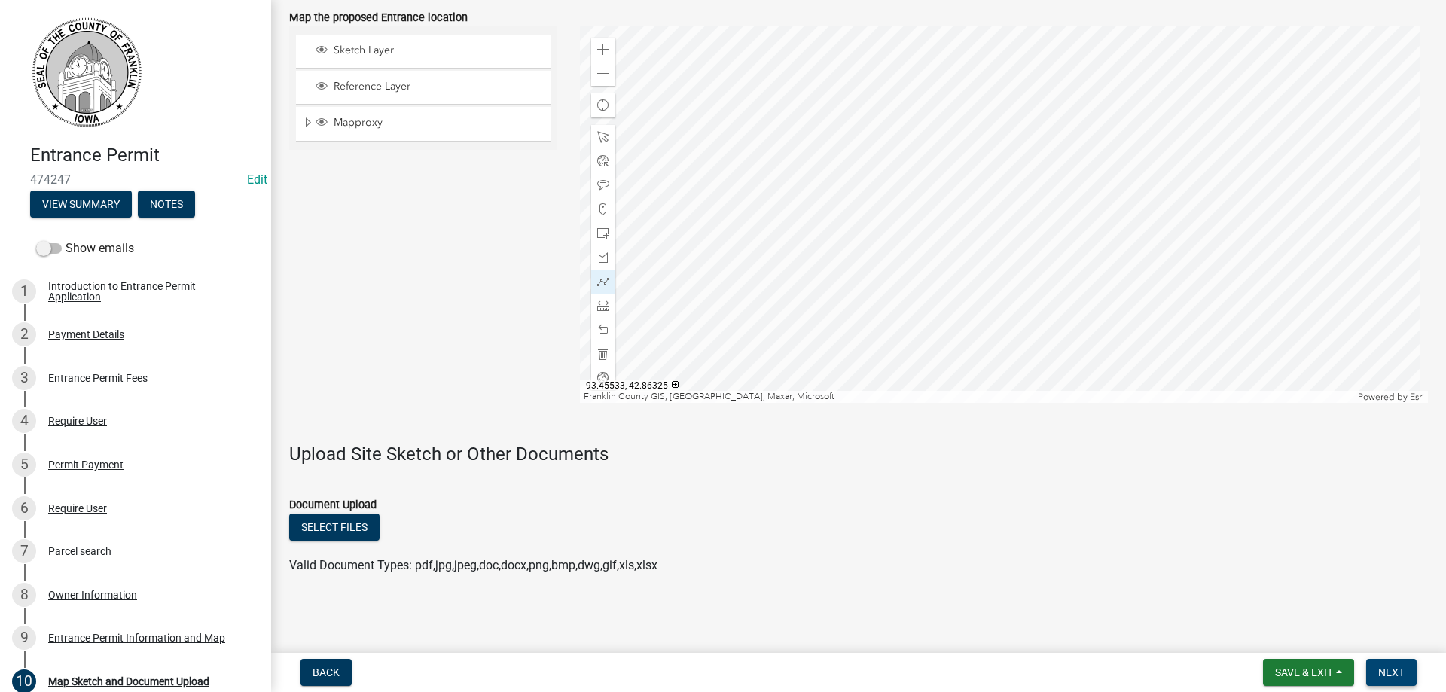
click at [1401, 676] on span "Next" at bounding box center [1391, 673] width 26 height 12
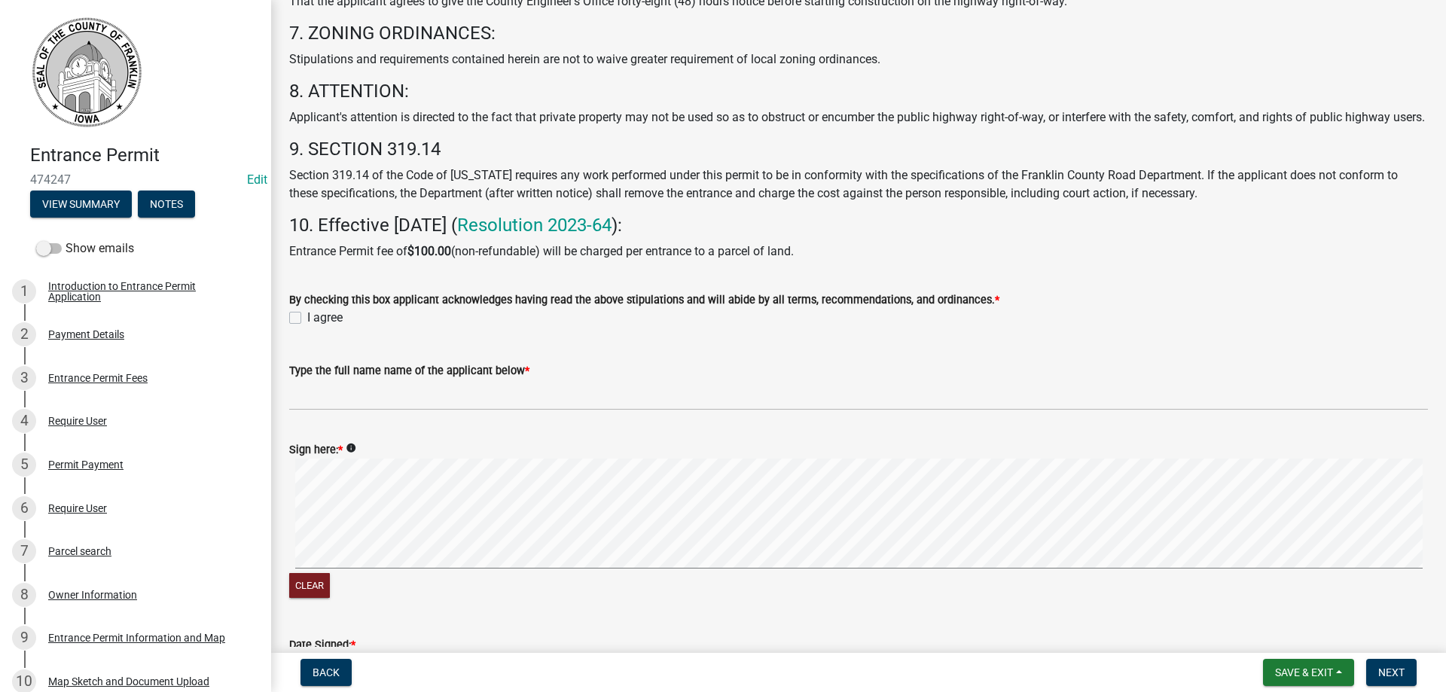
scroll to position [758, 0]
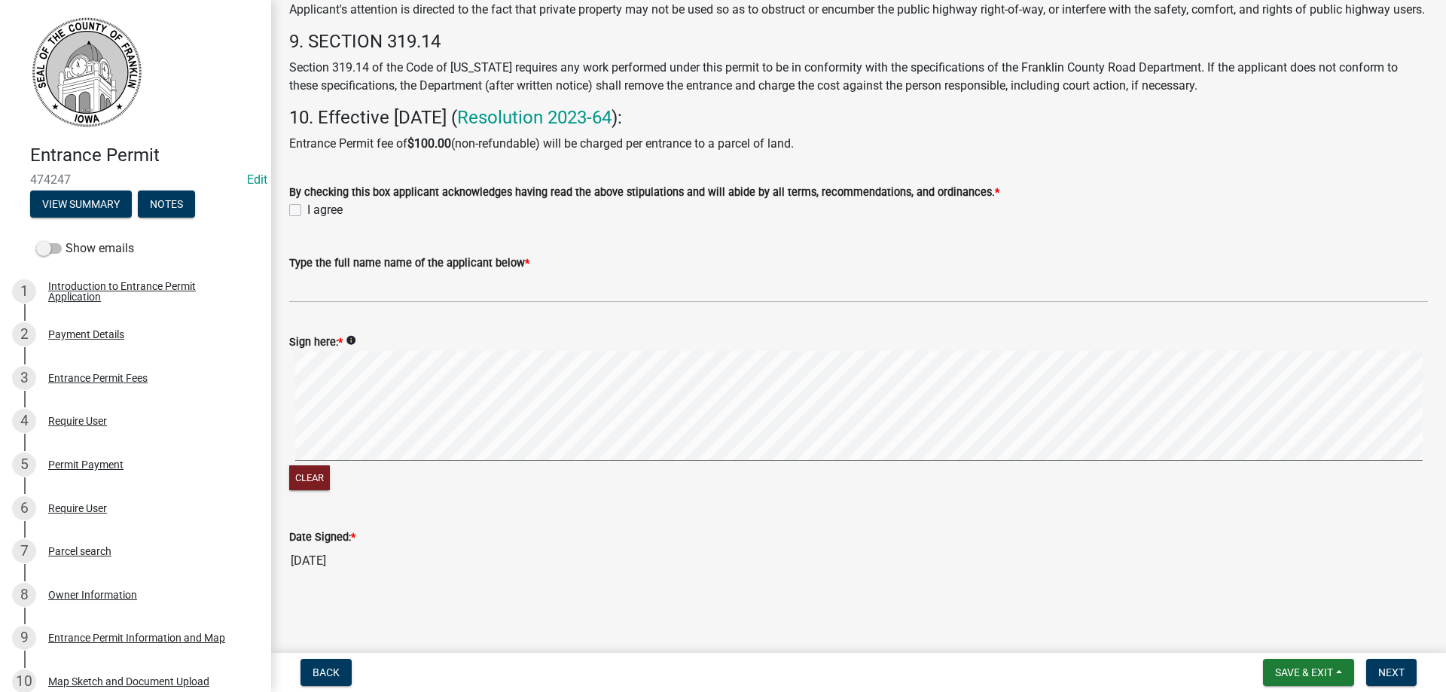
click at [307, 204] on label "I agree" at bounding box center [324, 210] width 35 height 18
click at [307, 204] on input "I agree" at bounding box center [312, 206] width 10 height 10
checkbox input "true"
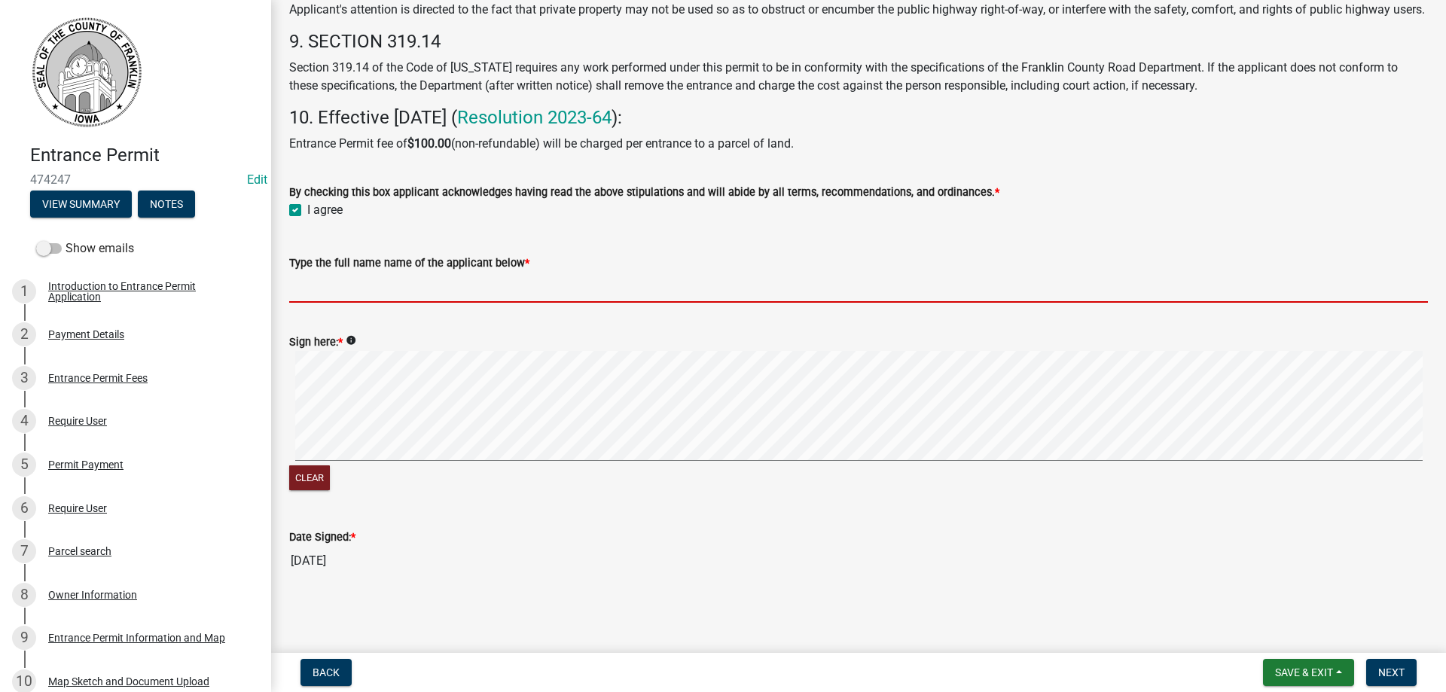
click at [334, 278] on input "Type the full name name of the applicant below *" at bounding box center [858, 287] width 1139 height 31
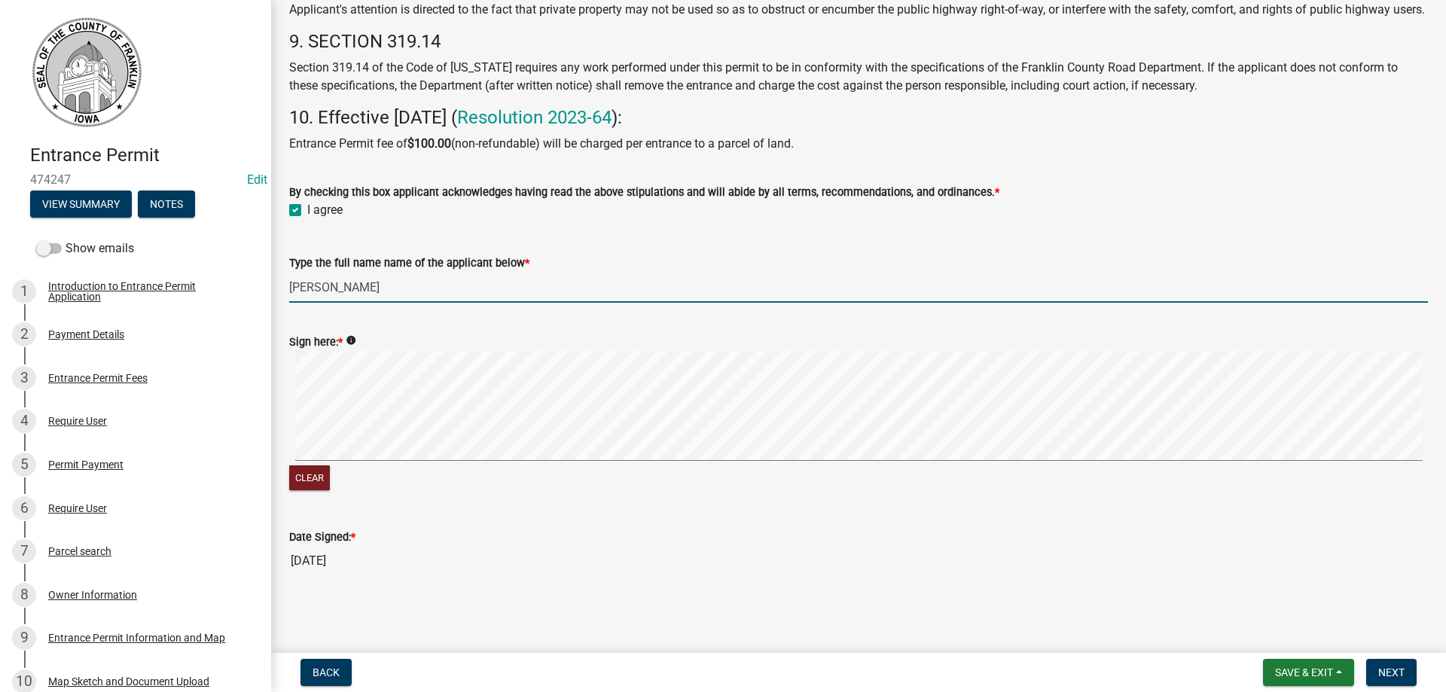
type input "Richard Sumtken"
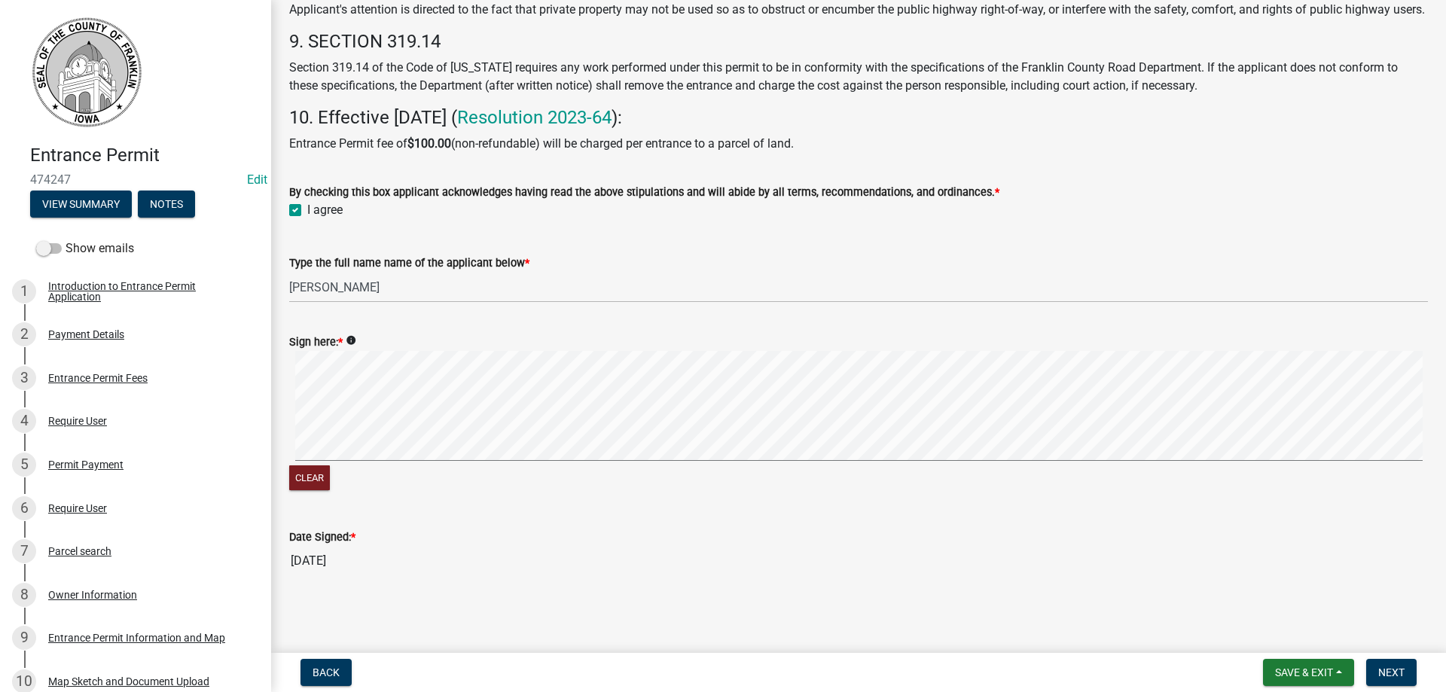
click at [417, 413] on form "Sign here: * info Clear" at bounding box center [858, 404] width 1139 height 179
click at [1399, 669] on span "Next" at bounding box center [1391, 673] width 26 height 12
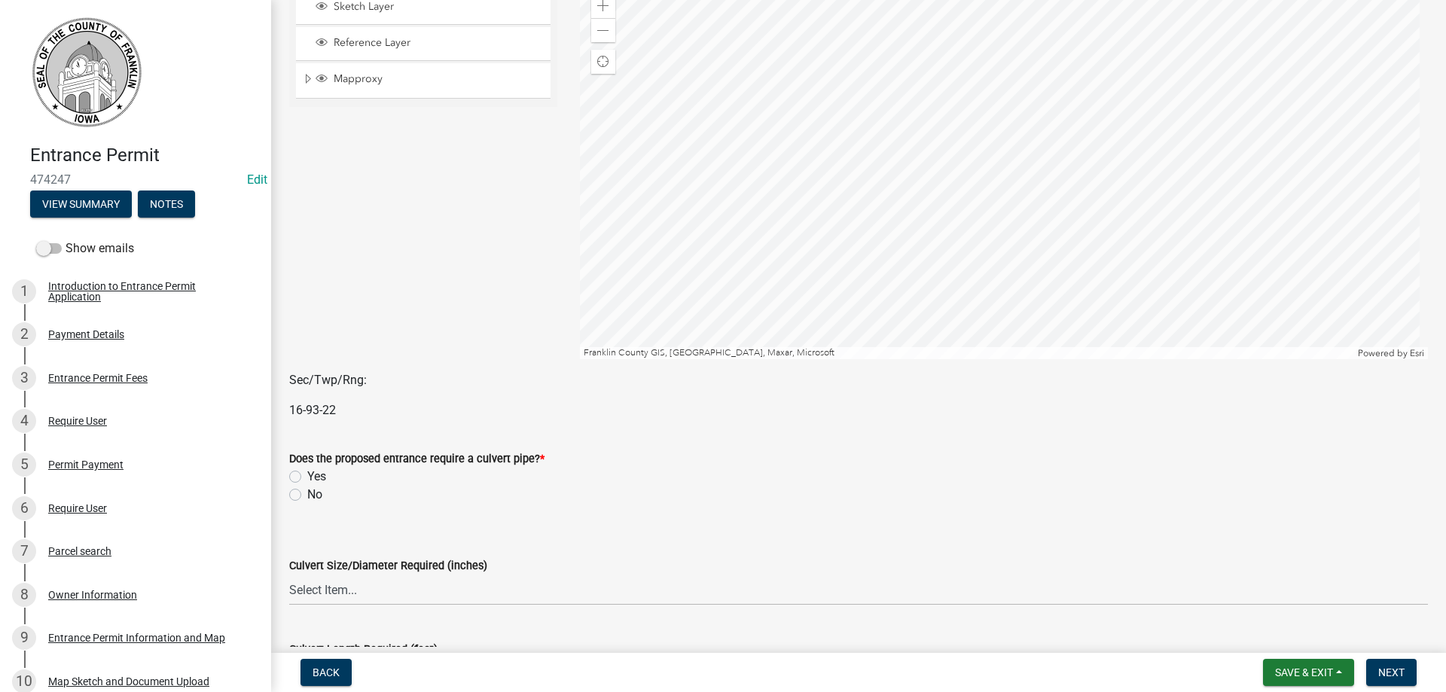
scroll to position [151, 0]
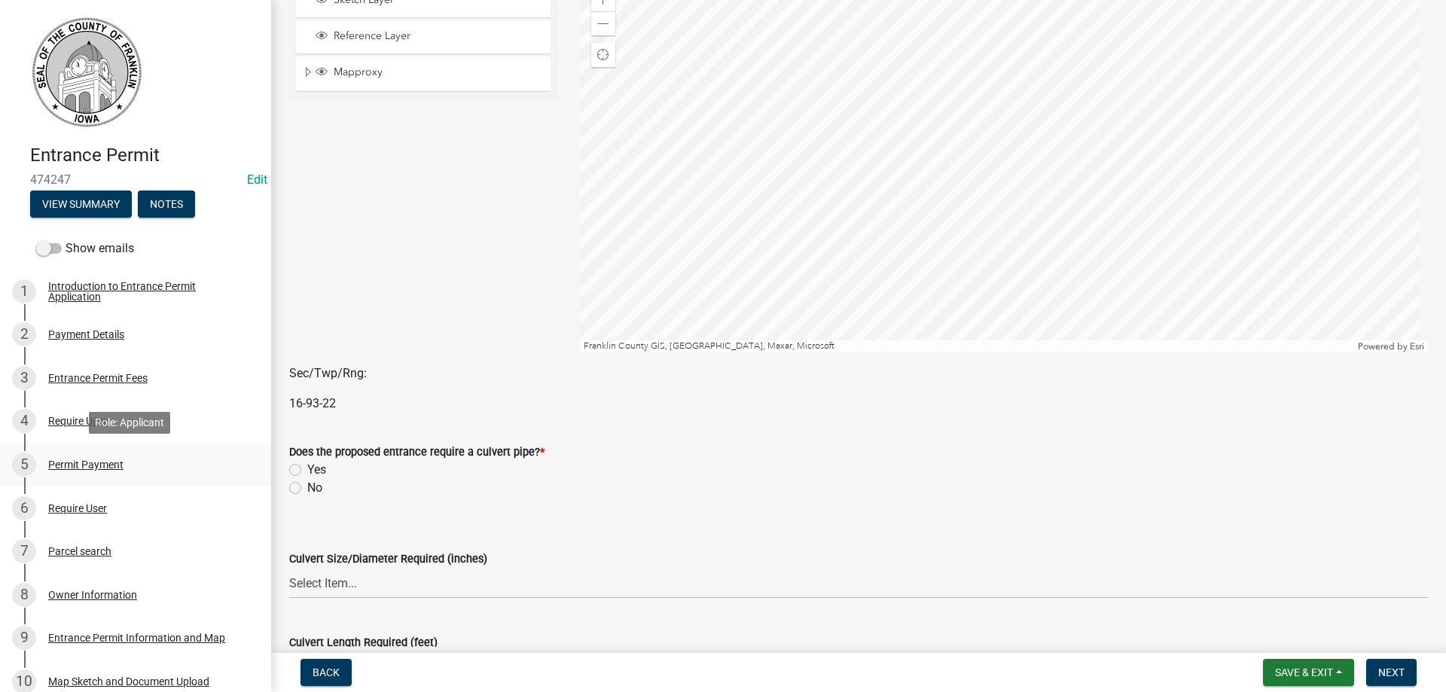
click at [75, 463] on div "Permit Payment" at bounding box center [85, 464] width 75 height 11
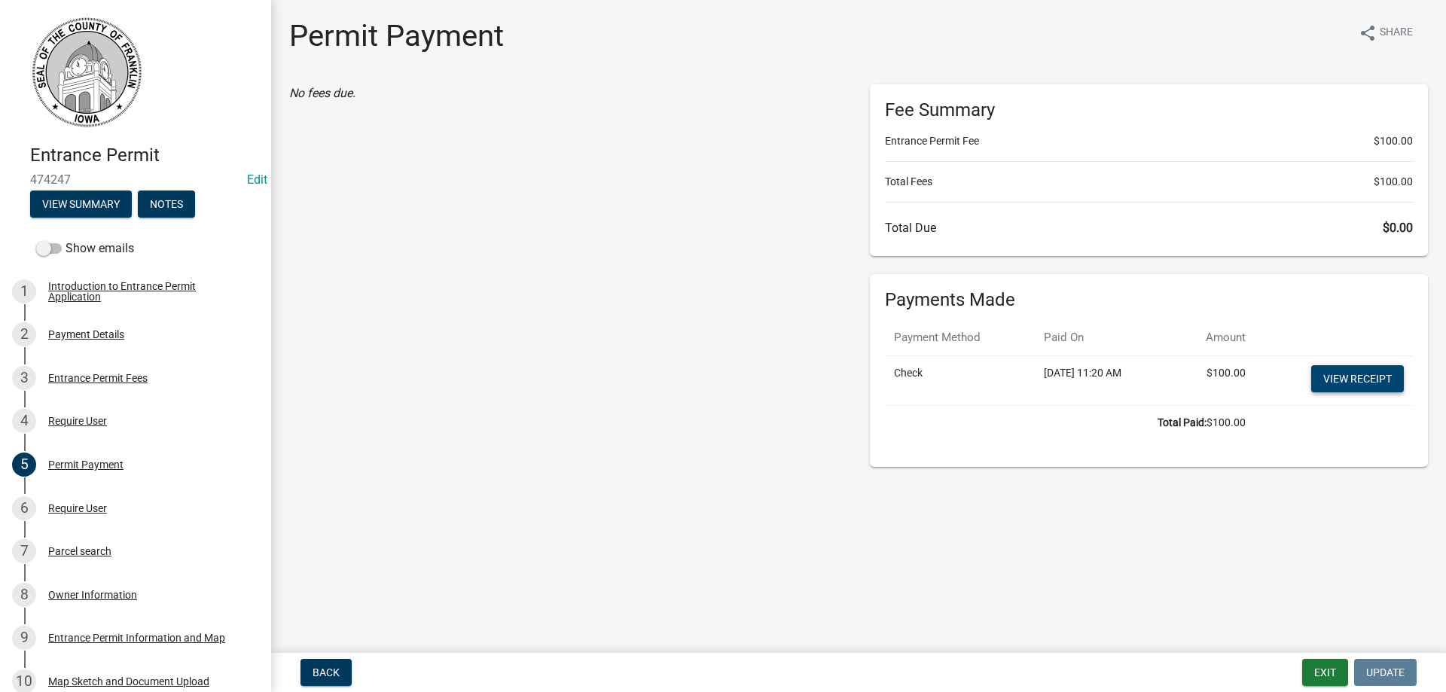
click at [1348, 379] on link "View receipt" at bounding box center [1357, 378] width 93 height 27
